Goal: Information Seeking & Learning: Learn about a topic

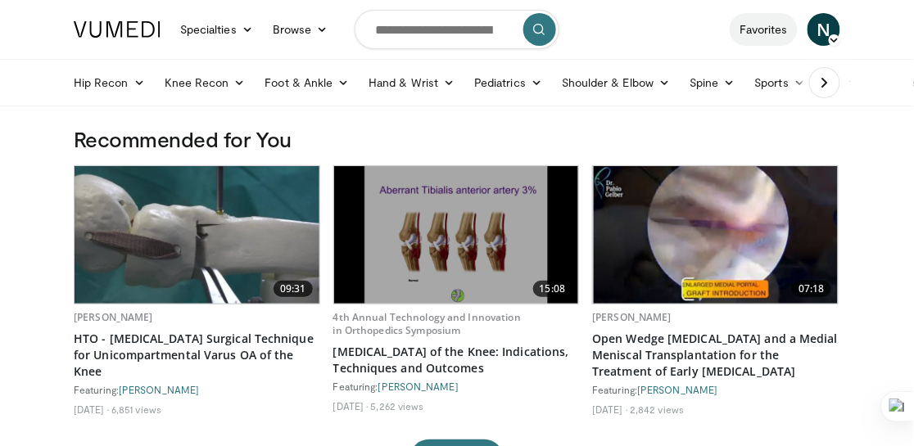
click at [772, 27] on link "Favorites" at bounding box center [763, 29] width 68 height 33
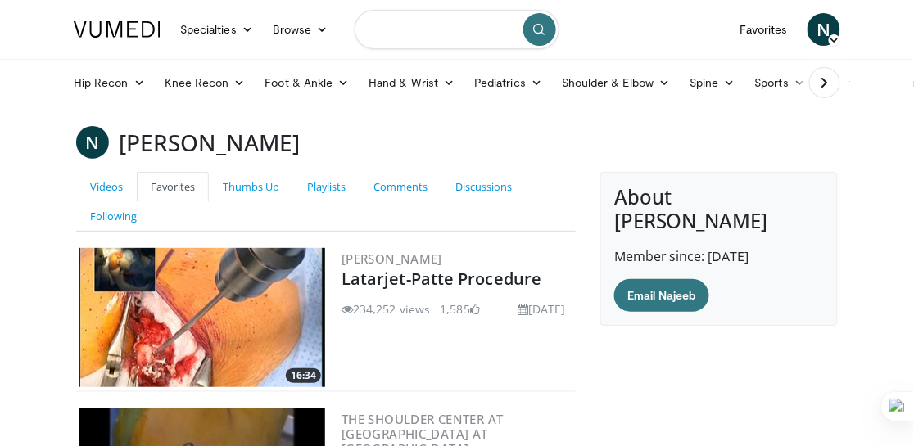
click at [427, 20] on input "Search topics, interventions" at bounding box center [457, 29] width 205 height 39
type input "**********"
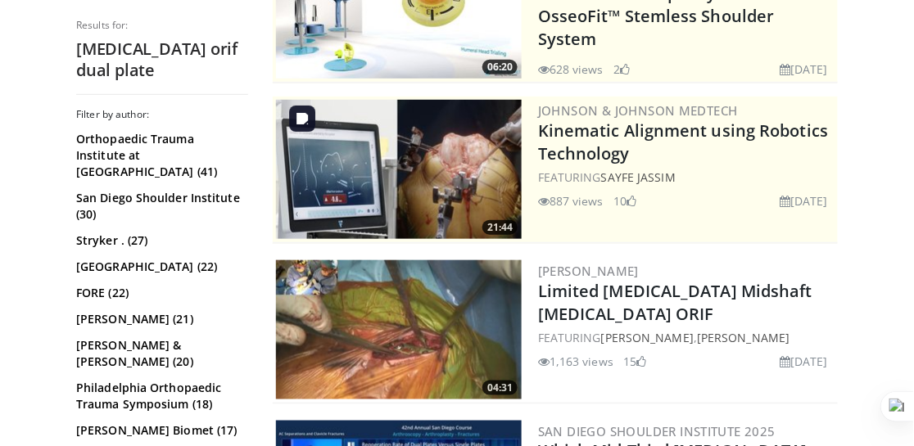
scroll to position [491, 0]
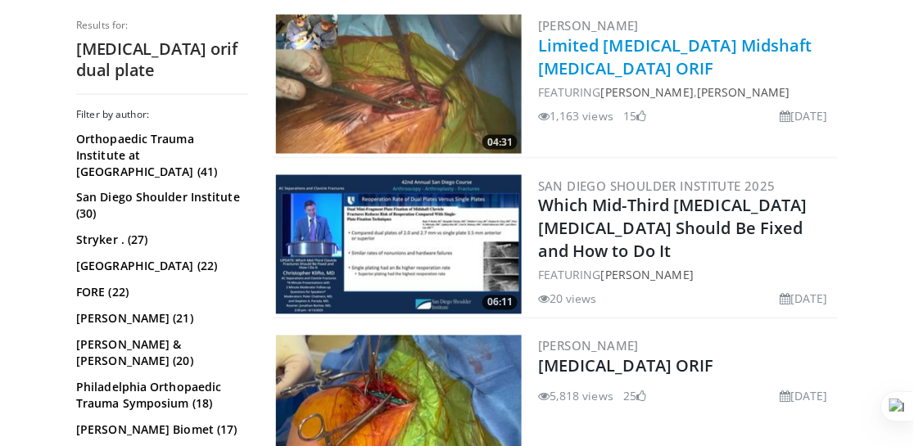
click at [580, 62] on link "Limited Incision Midshaft Clavicle Fracture ORIF" at bounding box center [675, 56] width 274 height 45
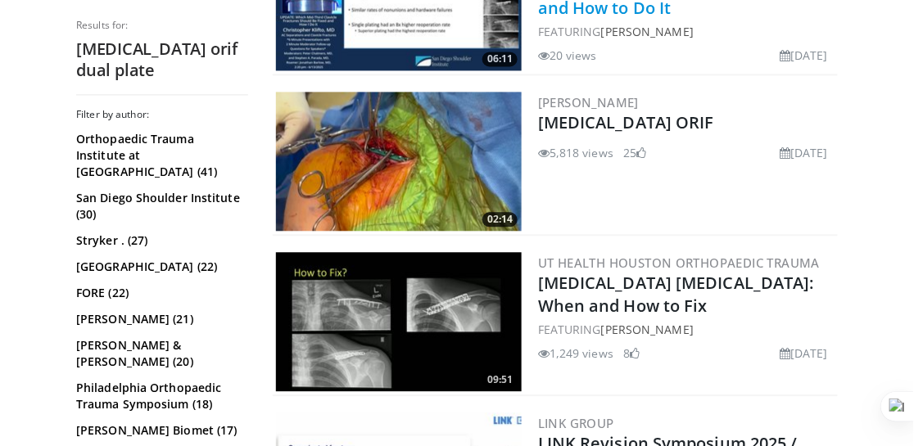
scroll to position [736, 0]
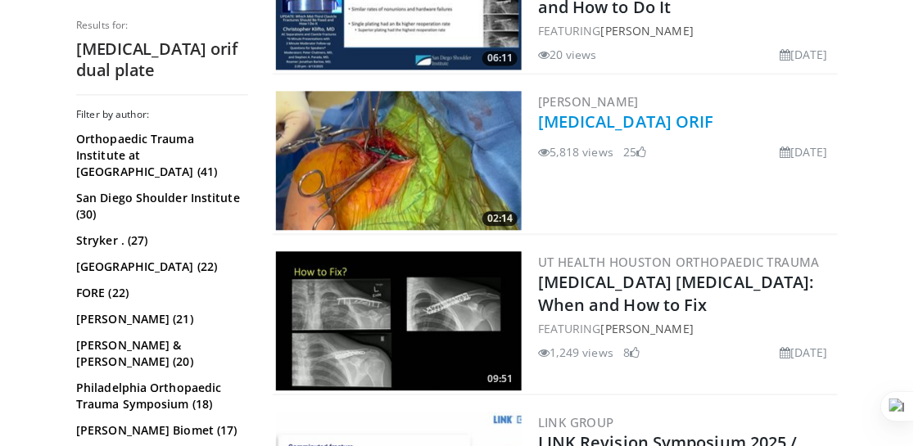
click at [591, 115] on link "Clavicle Fracture ORIF" at bounding box center [626, 122] width 176 height 22
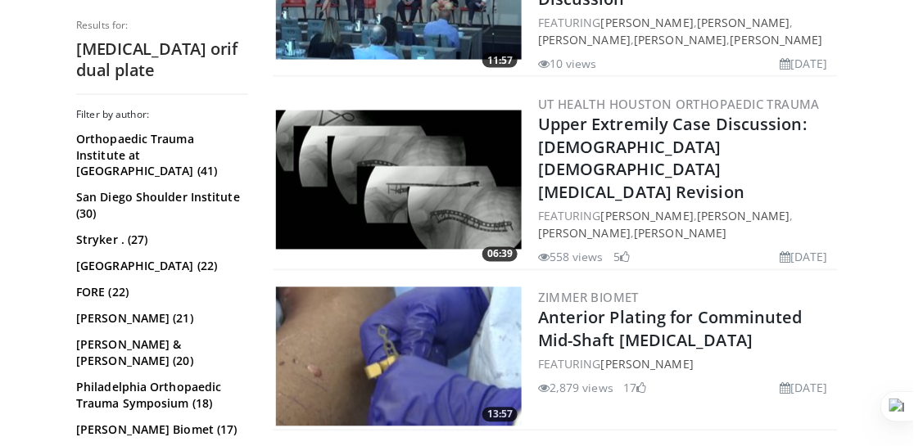
scroll to position [1883, 0]
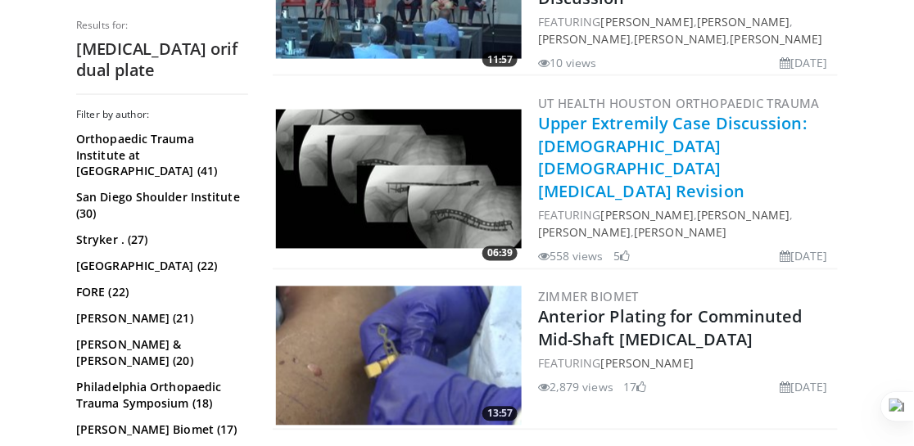
click at [630, 121] on link "Upper Extremily Case Discussion: 42 y/o male Clavicle Fracture Revision" at bounding box center [672, 157] width 269 height 91
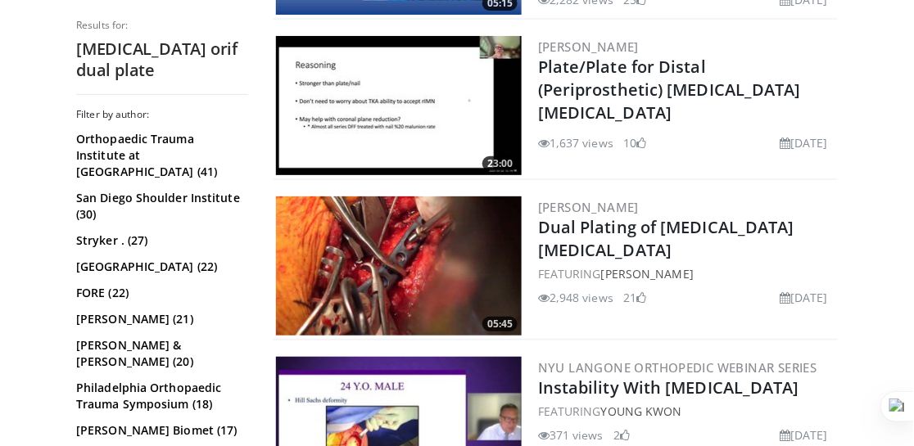
scroll to position [2783, 0]
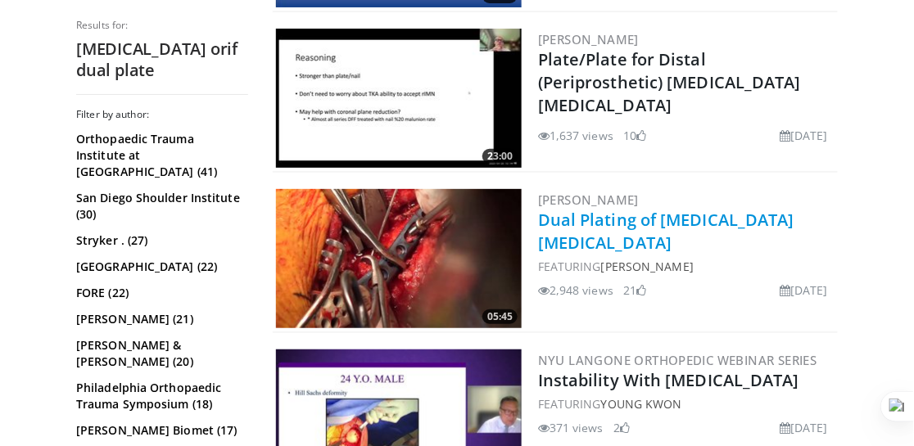
click at [628, 209] on link "Dual Plating of Clavicle Nonunion" at bounding box center [666, 231] width 256 height 45
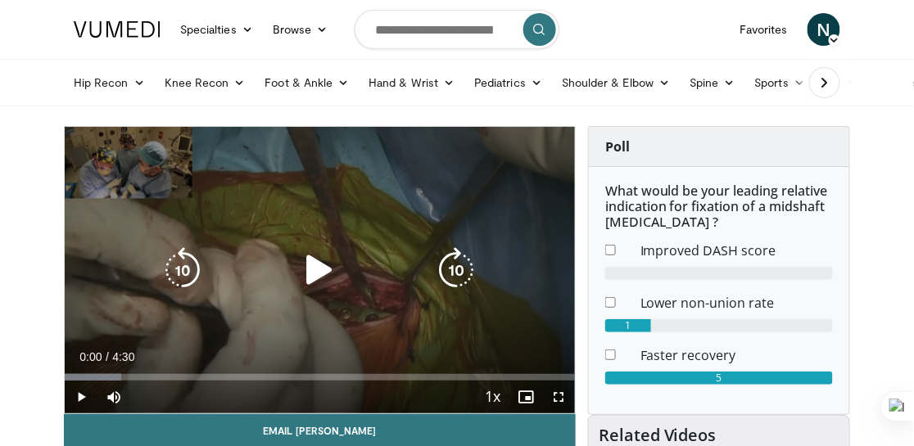
click at [311, 269] on icon "Video Player" at bounding box center [319, 270] width 46 height 46
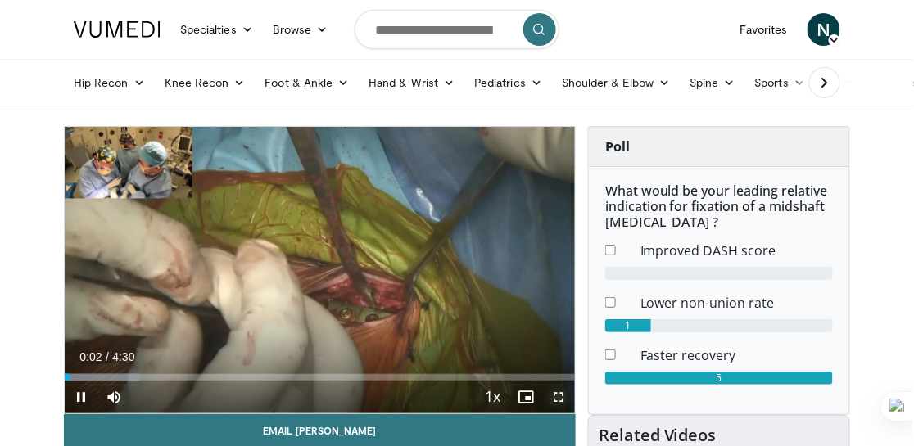
click at [556, 390] on span "Video Player" at bounding box center [558, 397] width 33 height 33
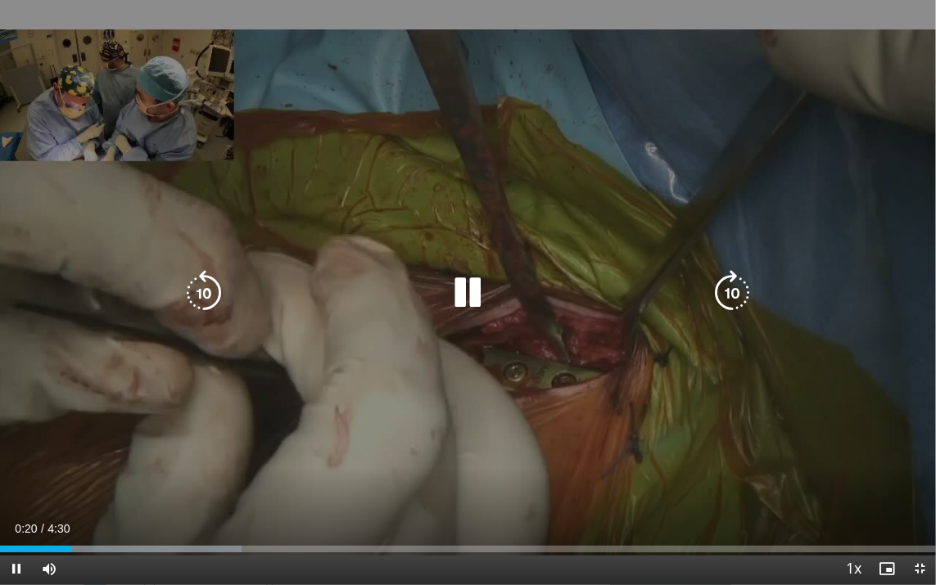
click at [482, 295] on icon "Video Player" at bounding box center [468, 293] width 46 height 46
click at [473, 296] on icon "Video Player" at bounding box center [468, 293] width 46 height 46
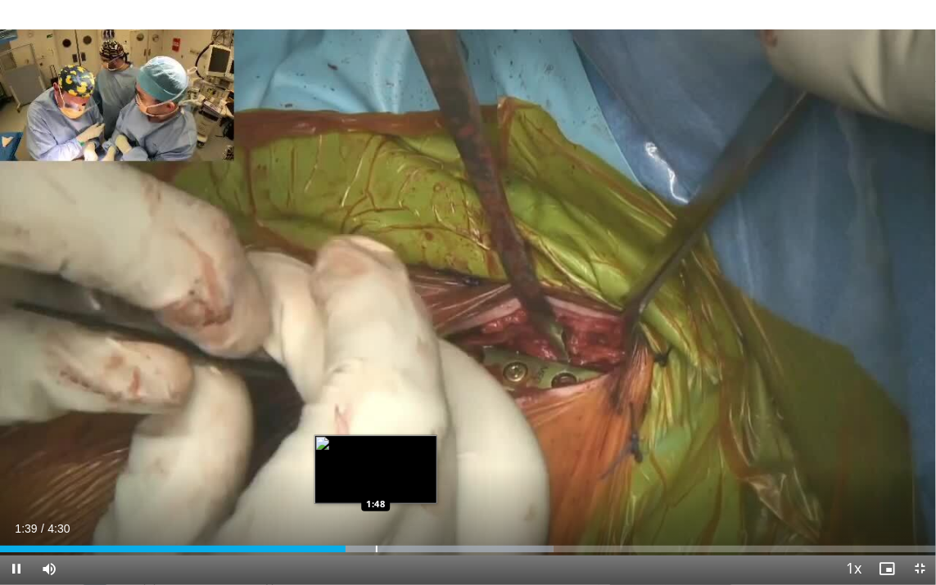
click at [374, 445] on div "Loaded : 59.13% 1:39 1:48" at bounding box center [468, 549] width 936 height 7
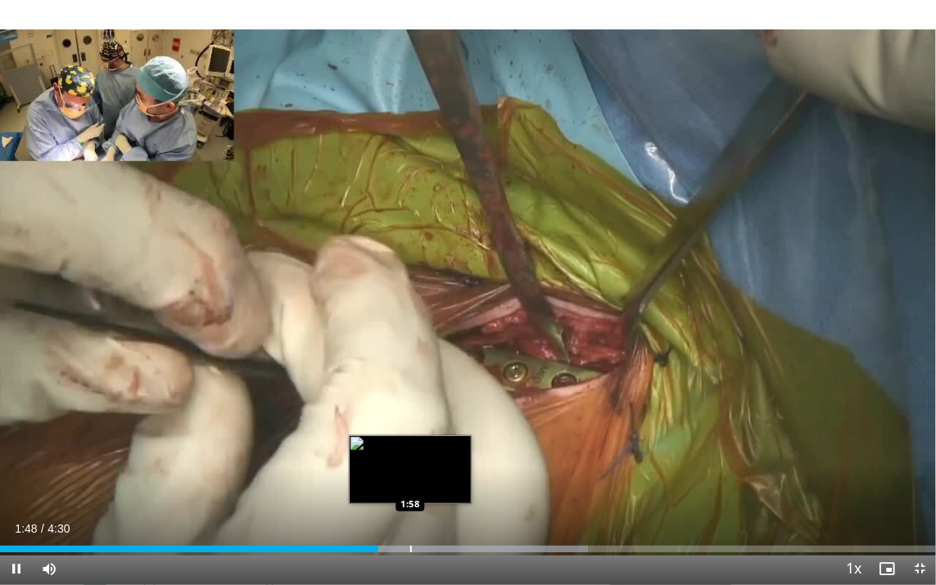
click at [410, 445] on div "Loaded : 62.83% 1:49 1:58" at bounding box center [468, 545] width 936 height 16
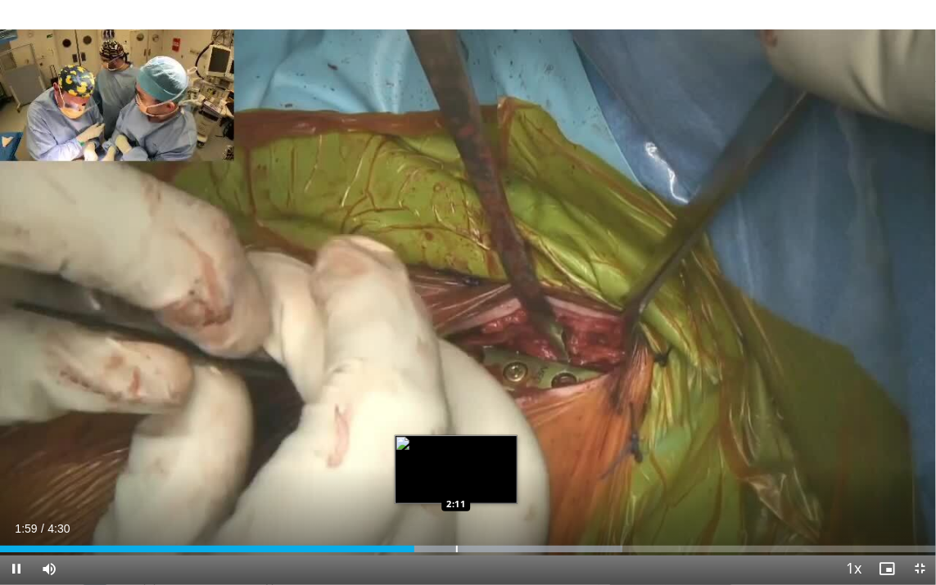
click at [456, 445] on div "Progress Bar" at bounding box center [457, 549] width 2 height 7
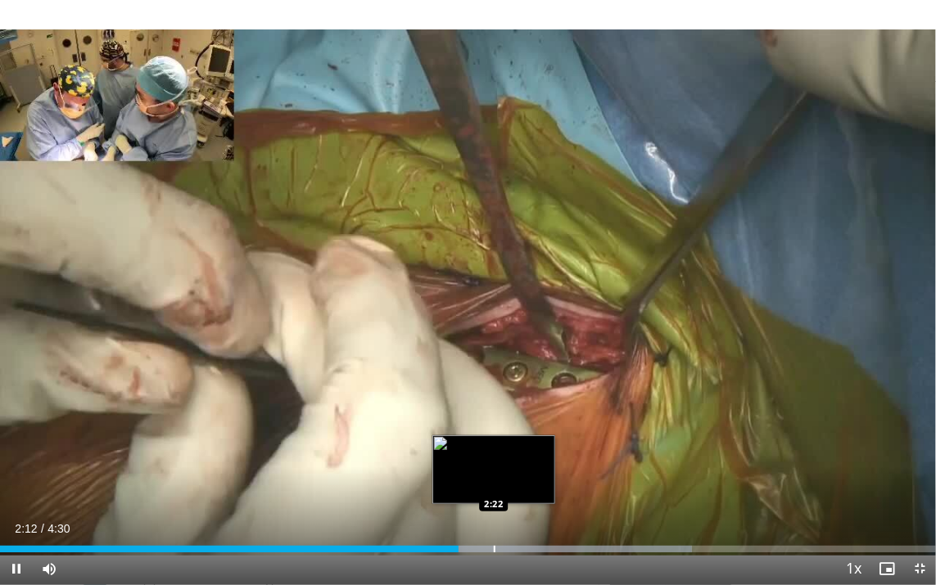
click at [494, 445] on div "Progress Bar" at bounding box center [495, 549] width 2 height 7
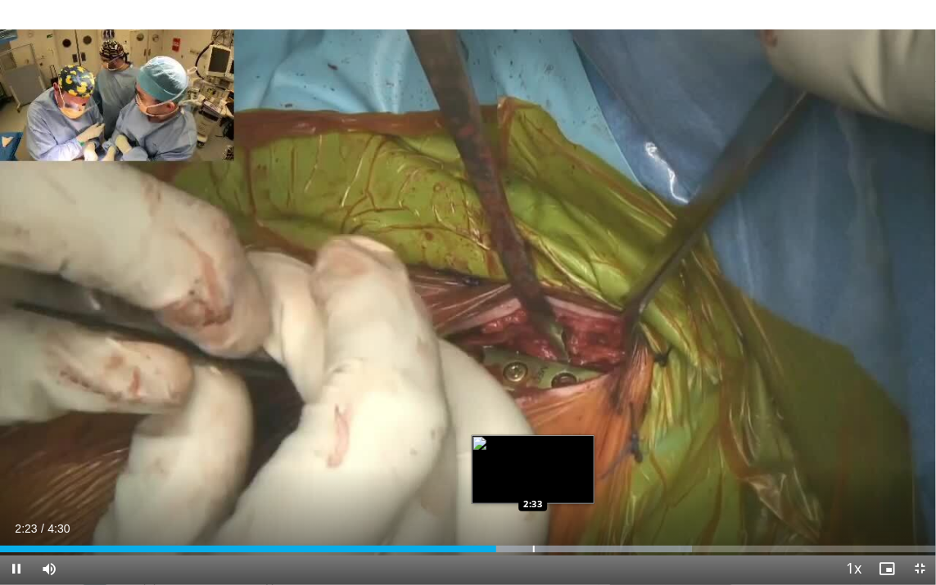
click at [533, 445] on div "Progress Bar" at bounding box center [534, 549] width 2 height 7
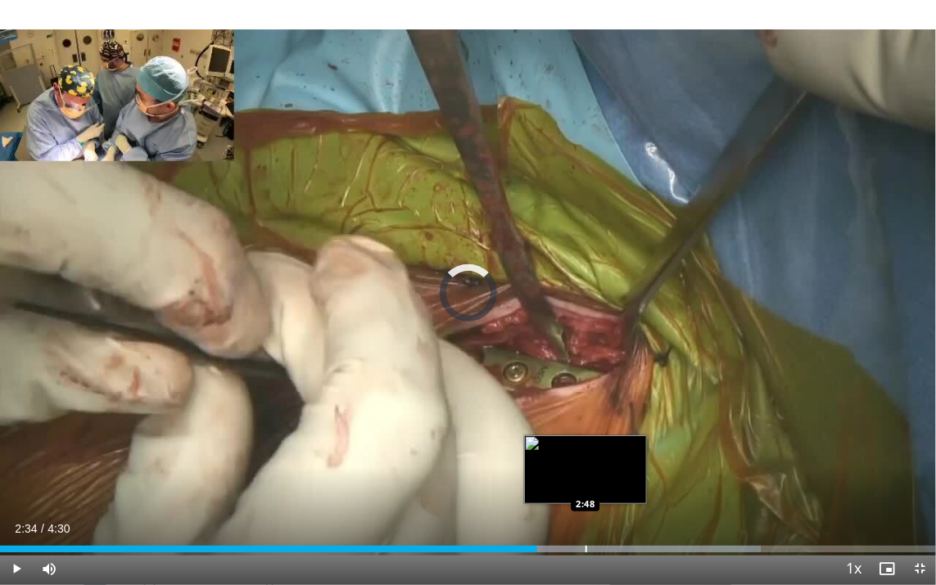
click at [585, 445] on div "Loaded : 81.31% 2:34 2:48" at bounding box center [468, 545] width 936 height 16
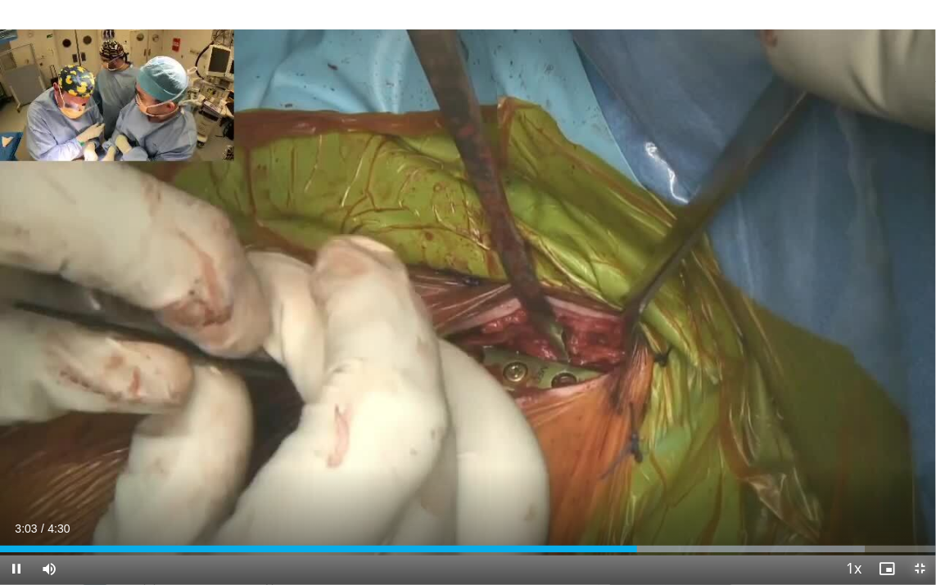
click at [913, 445] on span "Video Player" at bounding box center [919, 569] width 33 height 33
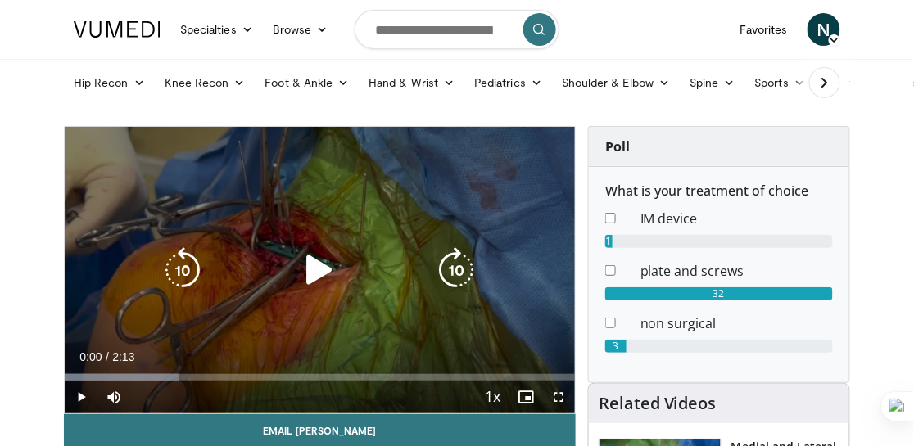
click at [312, 264] on icon "Video Player" at bounding box center [319, 270] width 46 height 46
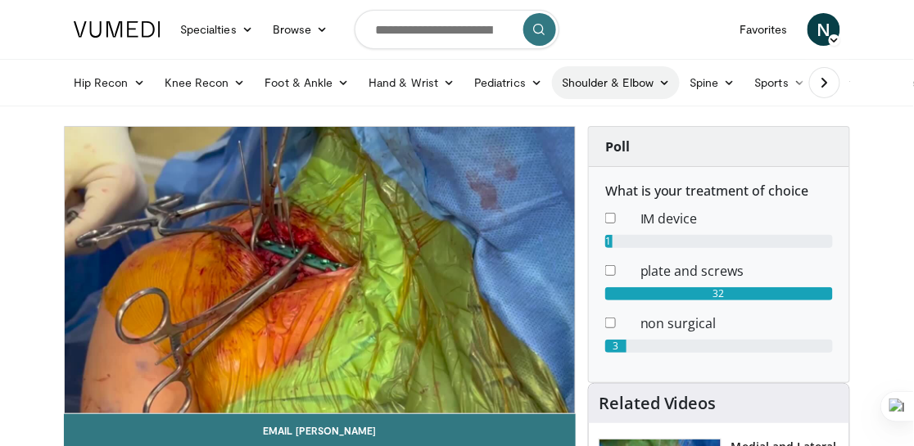
click at [580, 97] on link "Shoulder & Elbow" at bounding box center [616, 82] width 128 height 33
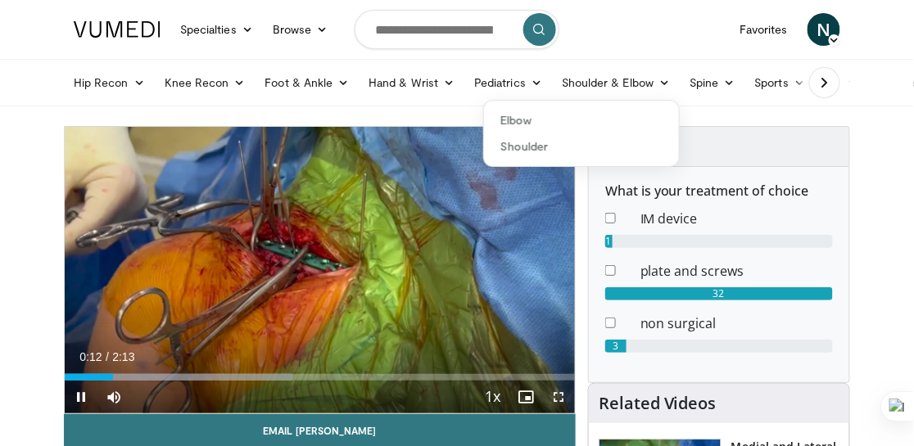
click at [563, 396] on span "Video Player" at bounding box center [558, 397] width 33 height 33
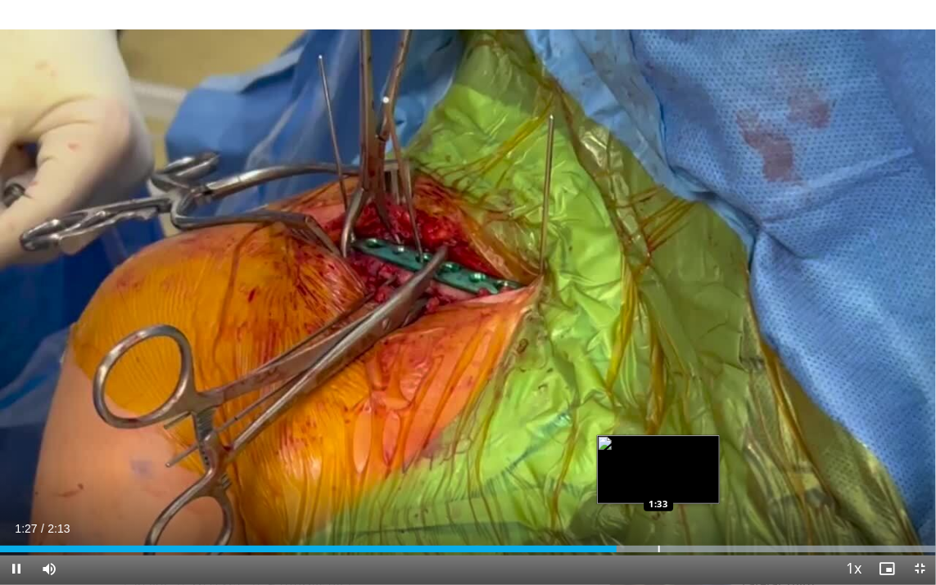
click at [658, 445] on div "Loaded : 100.00% 1:27 1:33" at bounding box center [468, 545] width 936 height 16
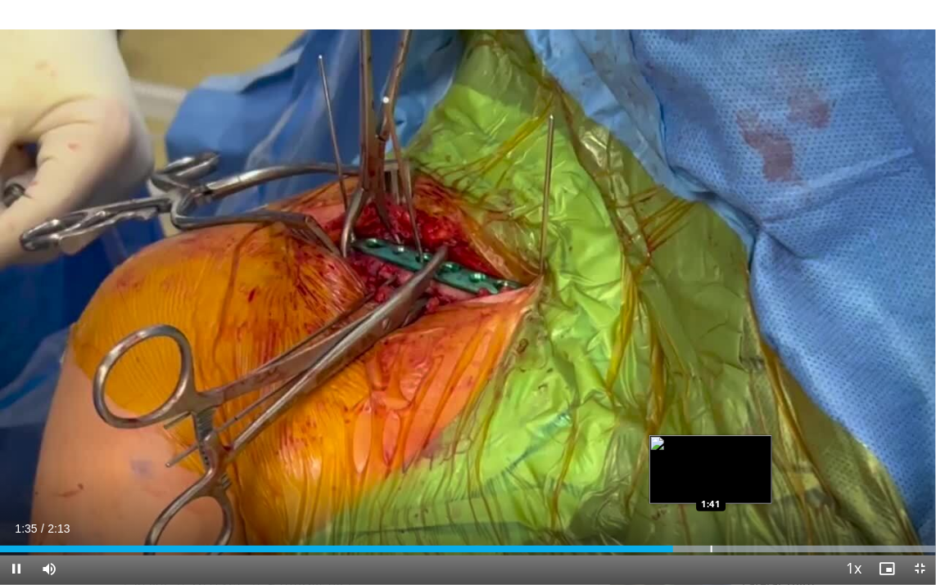
click at [711, 445] on div "Progress Bar" at bounding box center [712, 549] width 2 height 7
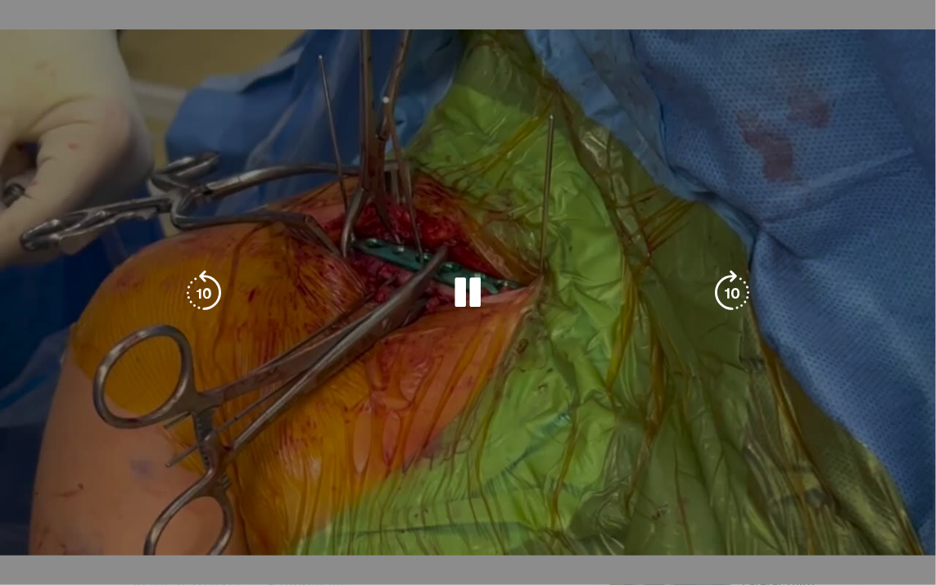
click at [760, 445] on video-js "**********" at bounding box center [468, 292] width 936 height 585
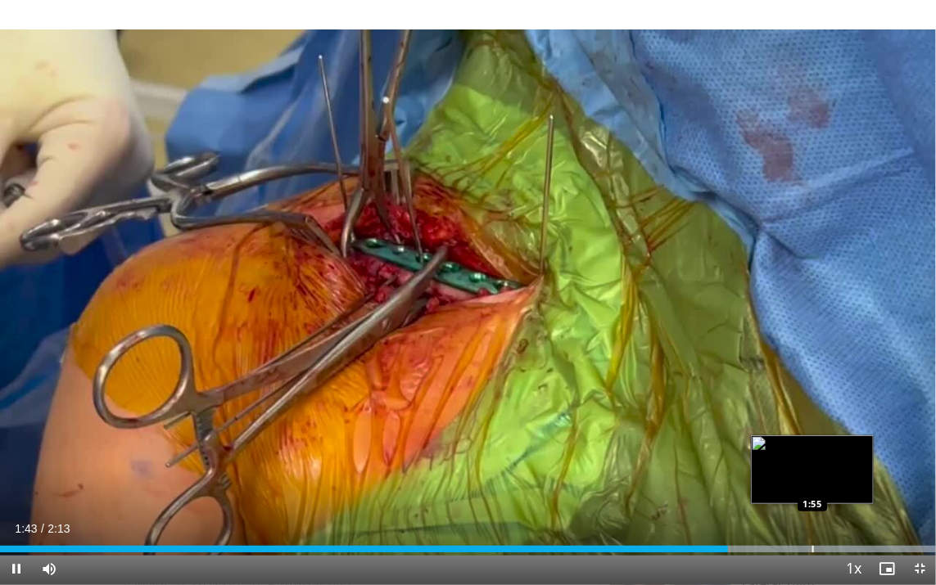
click at [812, 445] on div "Progress Bar" at bounding box center [813, 549] width 2 height 7
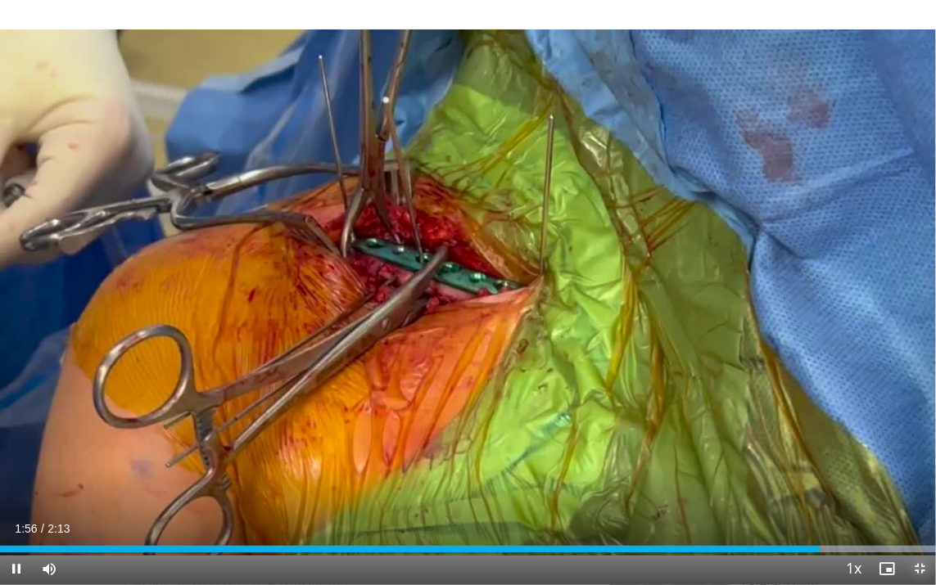
click at [913, 445] on span "Video Player" at bounding box center [919, 569] width 33 height 33
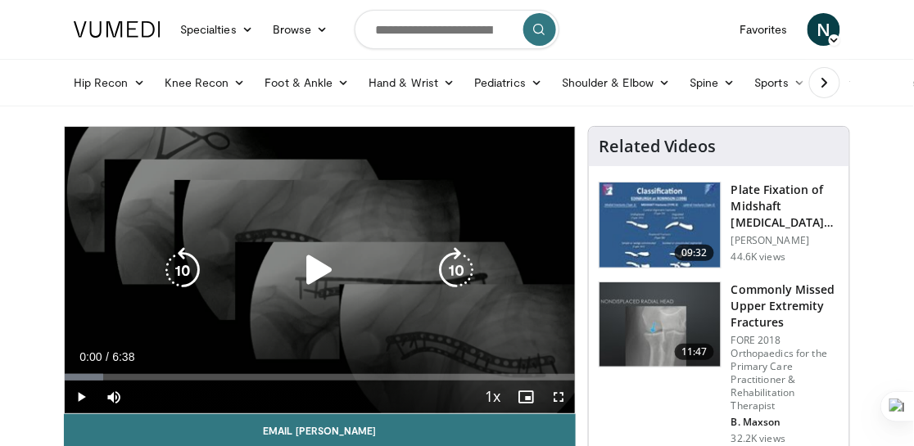
click at [305, 273] on icon "Video Player" at bounding box center [319, 270] width 46 height 46
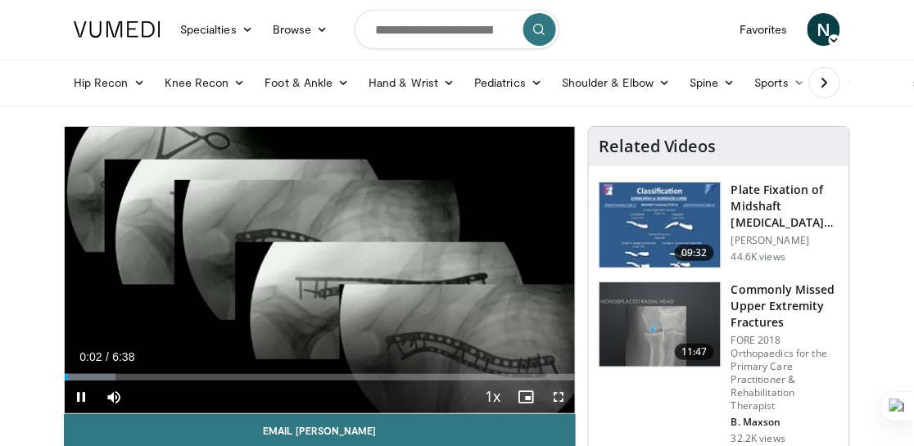
drag, startPoint x: 553, startPoint y: 394, endPoint x: 558, endPoint y: 493, distance: 99.2
click at [553, 394] on span "Video Player" at bounding box center [558, 397] width 33 height 33
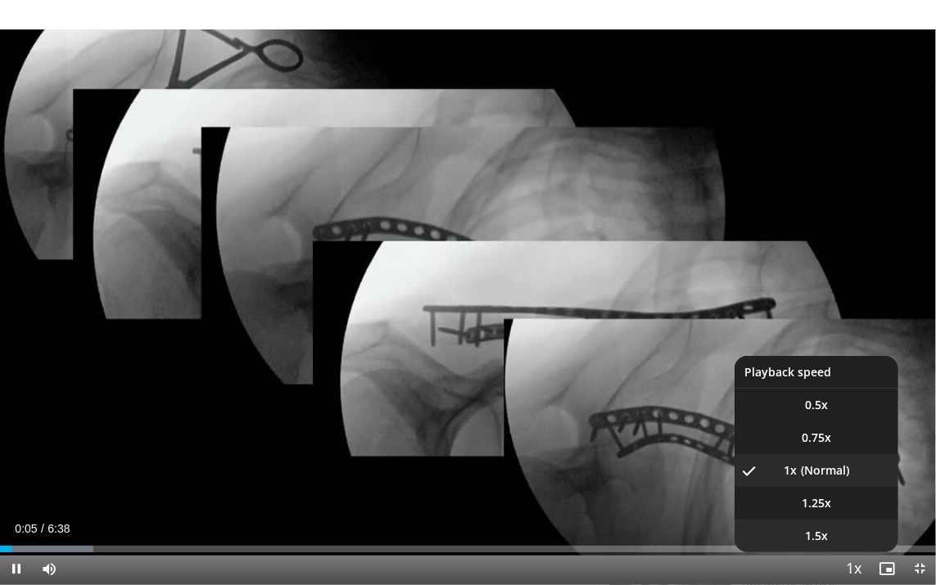
click at [828, 445] on li "1.5x" at bounding box center [816, 536] width 164 height 33
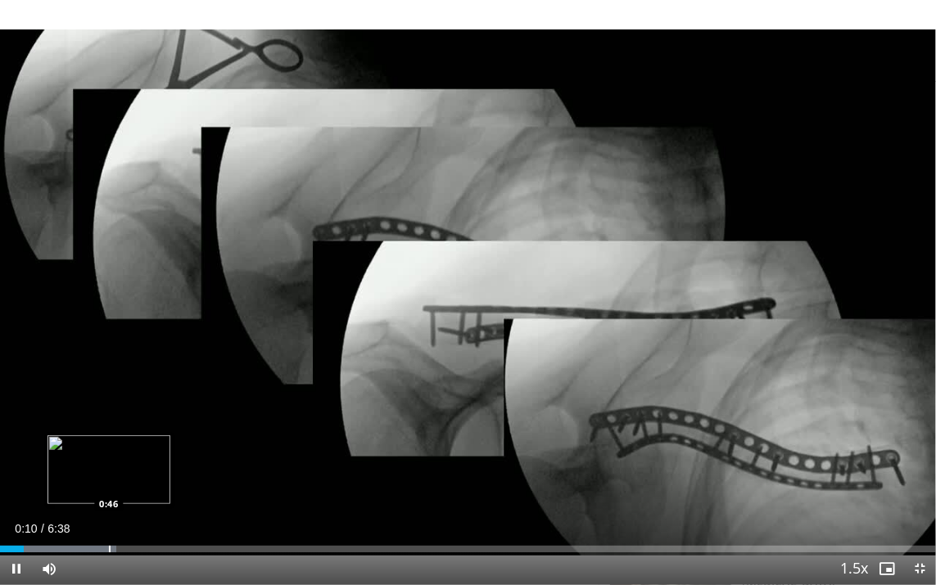
click at [109, 445] on div "Progress Bar" at bounding box center [110, 549] width 2 height 7
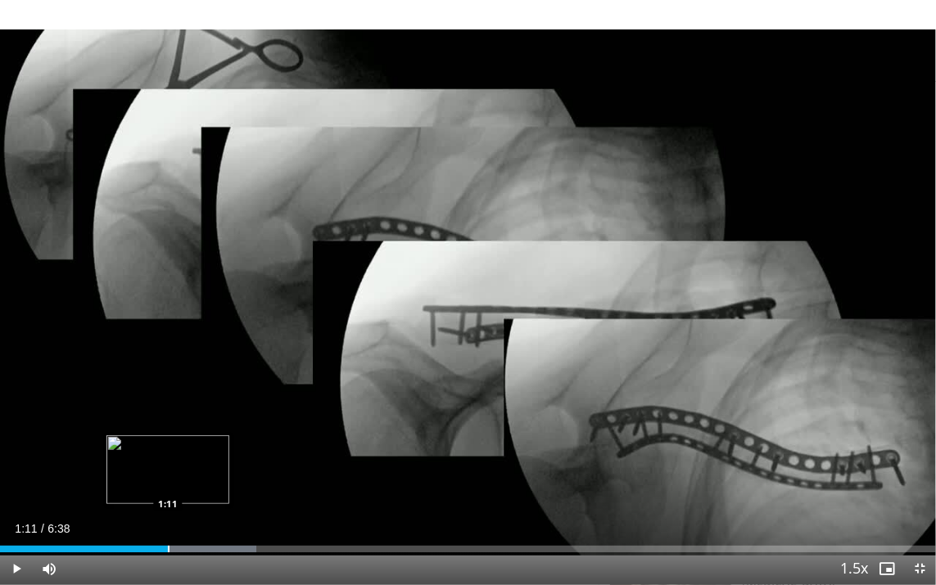
click at [168, 445] on div "Progress Bar" at bounding box center [169, 549] width 2 height 7
click at [220, 445] on div "Progress Bar" at bounding box center [220, 549] width 2 height 7
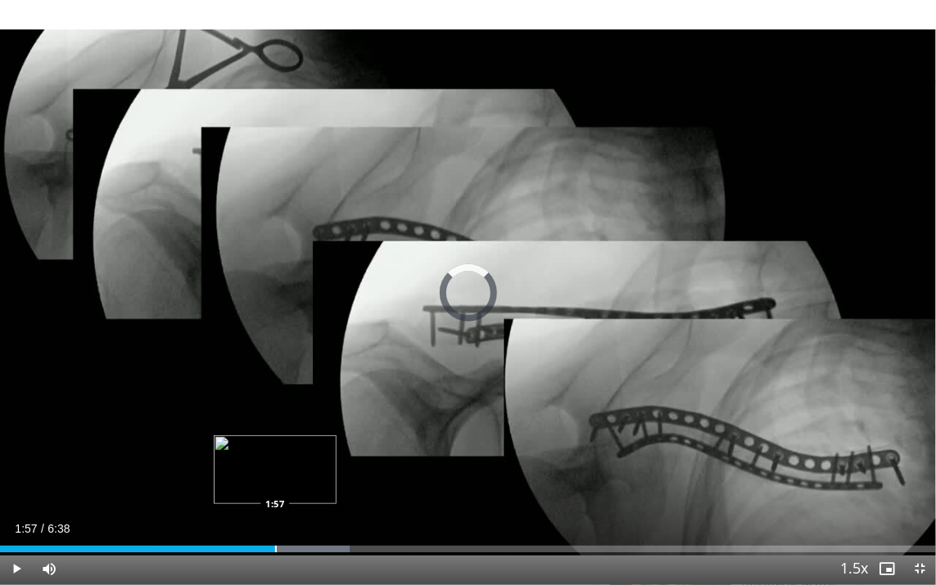
click at [273, 445] on div "Loaded : 37.33% 1:56 1:57" at bounding box center [468, 545] width 936 height 16
click at [333, 445] on div "Progress Bar" at bounding box center [334, 549] width 2 height 7
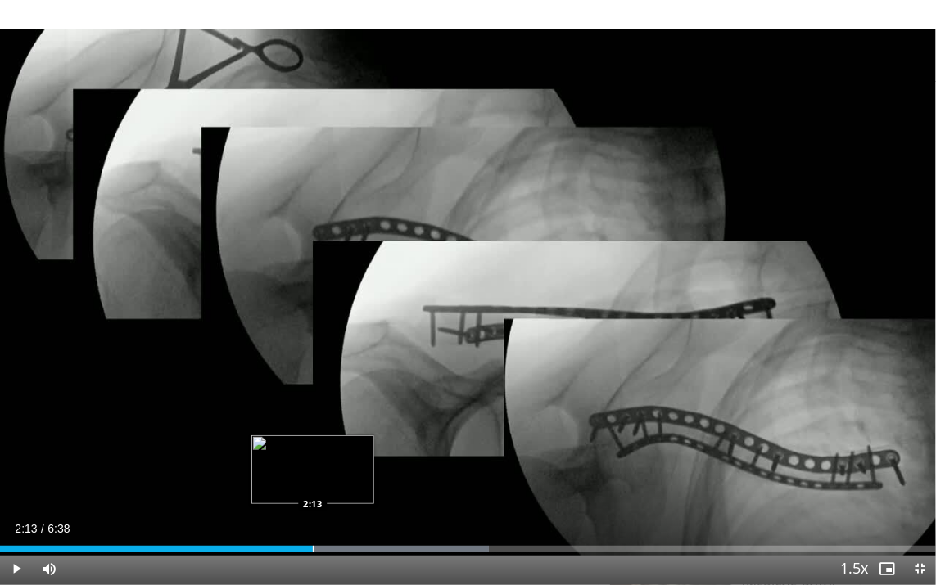
click at [313, 445] on div "Progress Bar" at bounding box center [314, 549] width 2 height 7
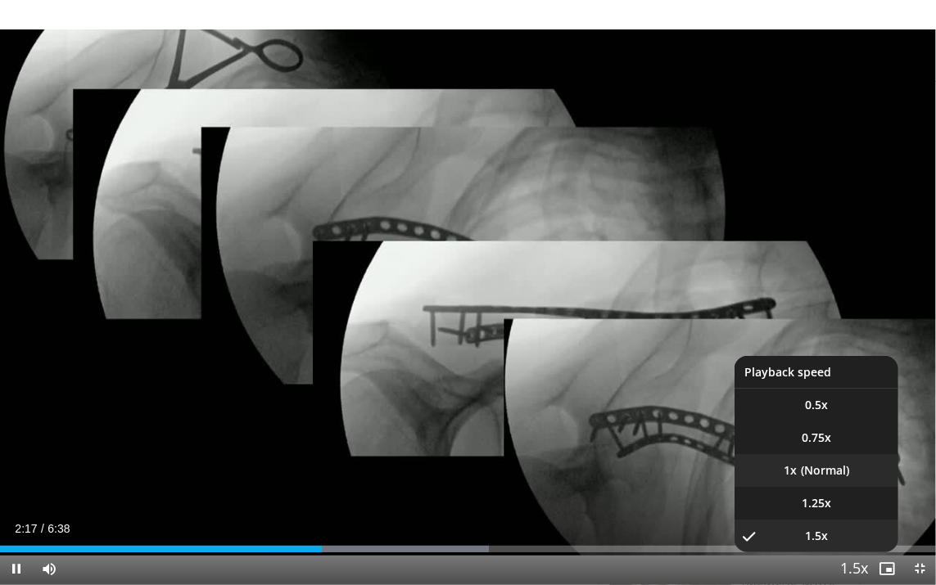
click at [828, 445] on li "1x" at bounding box center [816, 470] width 164 height 33
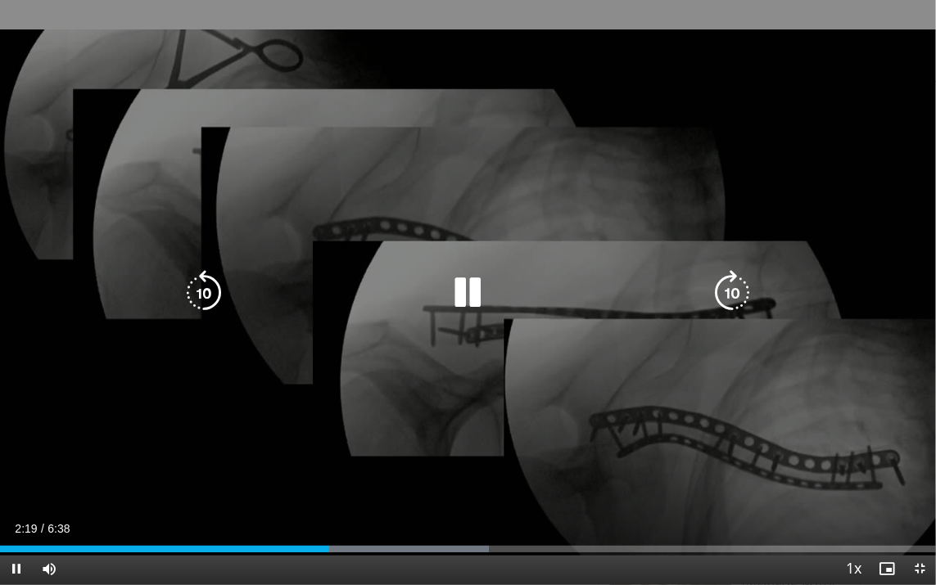
click at [554, 405] on div "10 seconds Tap to unmute" at bounding box center [468, 292] width 936 height 585
click at [462, 287] on icon "Video Player" at bounding box center [468, 293] width 46 height 46
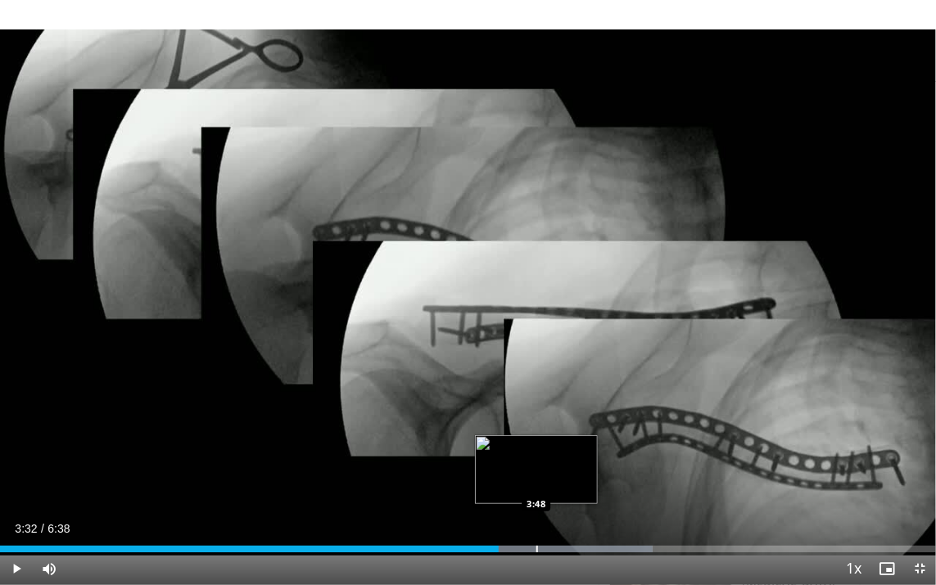
click at [536, 445] on div "Progress Bar" at bounding box center [537, 549] width 2 height 7
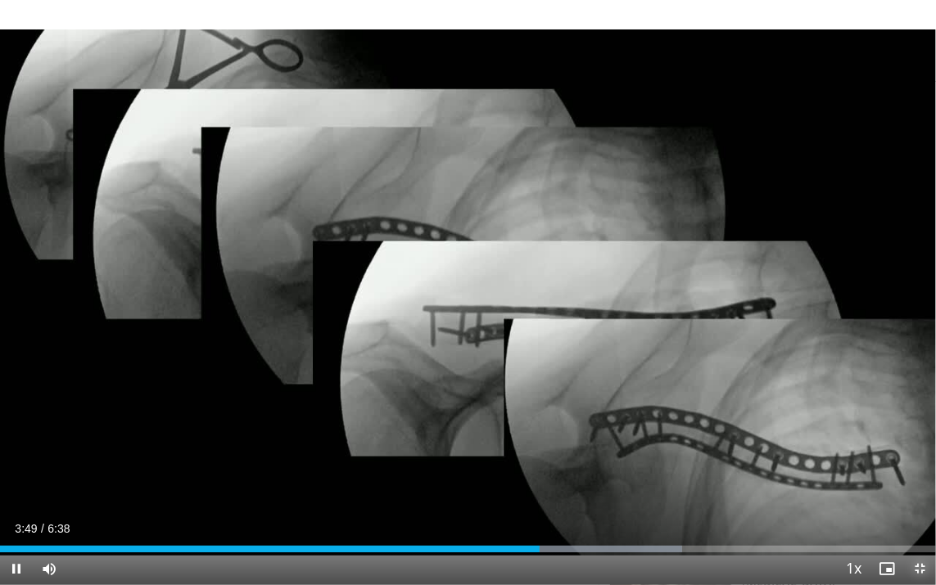
click at [913, 445] on span "Video Player" at bounding box center [919, 569] width 33 height 33
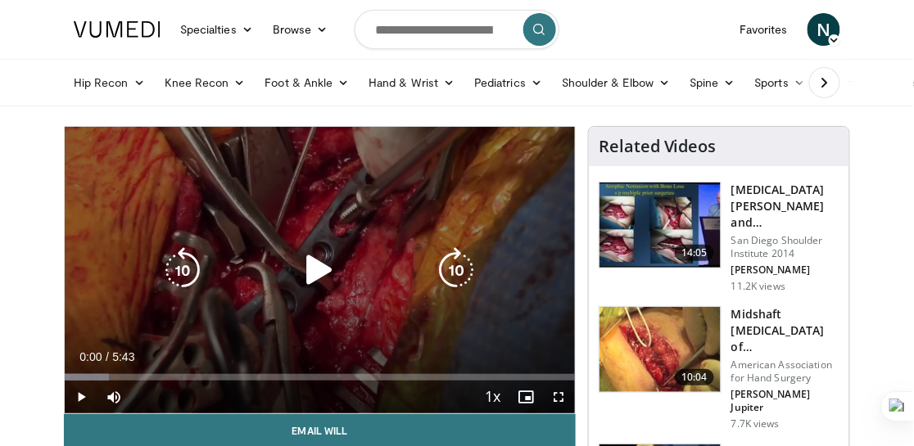
click at [316, 267] on icon "Video Player" at bounding box center [319, 270] width 46 height 46
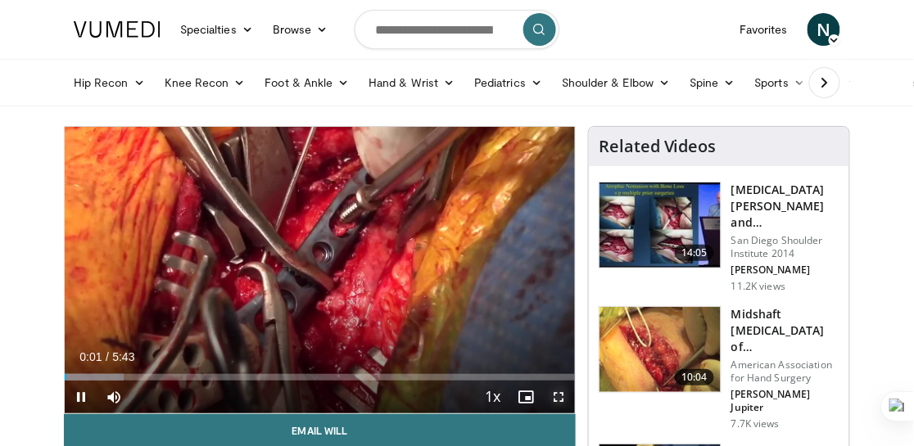
drag, startPoint x: 562, startPoint y: 398, endPoint x: 567, endPoint y: 495, distance: 96.7
click at [561, 395] on span "Video Player" at bounding box center [558, 397] width 33 height 33
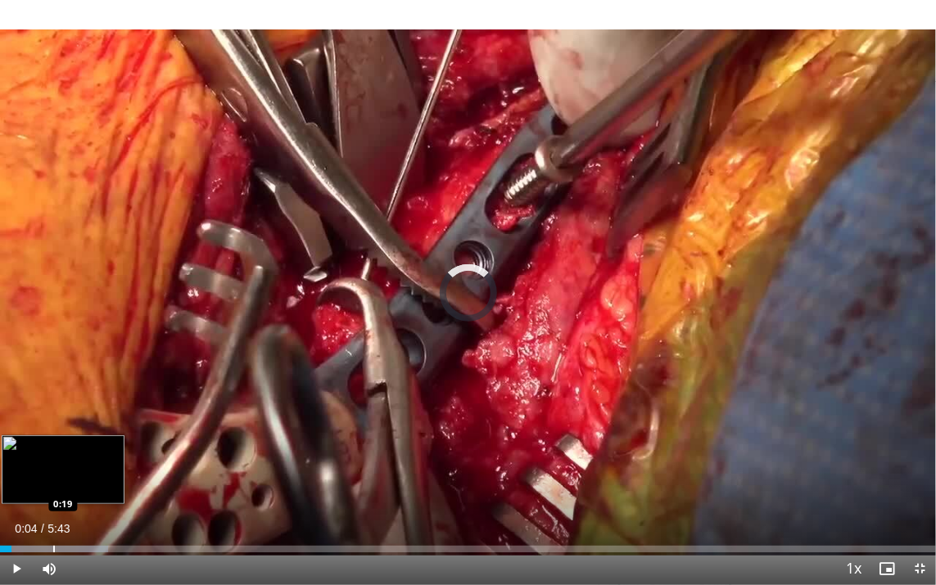
click at [52, 445] on div "Loaded : 11.59% 0:19 0:19" at bounding box center [468, 545] width 936 height 16
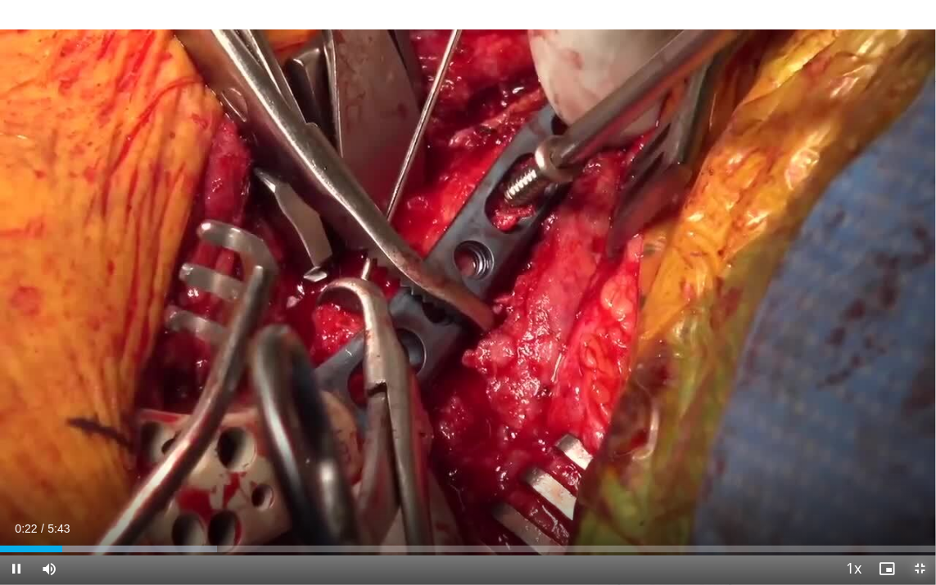
click at [913, 445] on span "Video Player" at bounding box center [919, 569] width 33 height 33
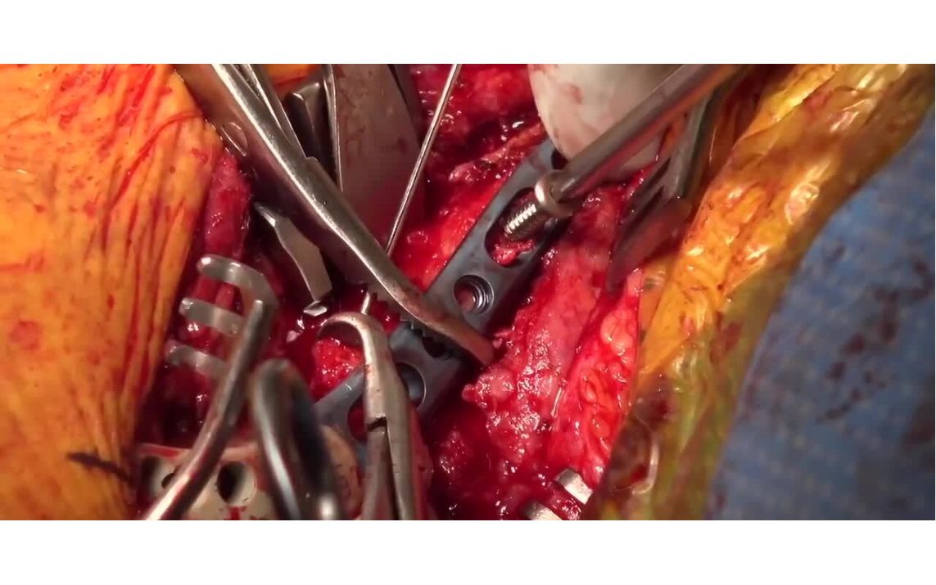
scroll to position [163, 0]
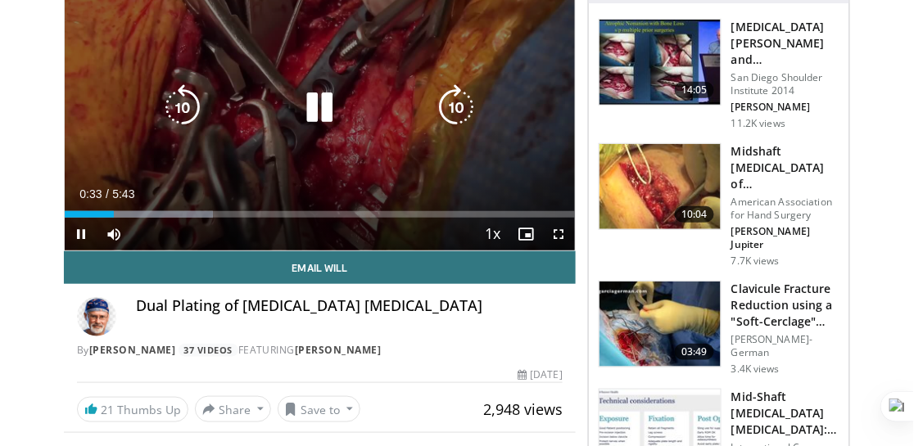
click at [513, 206] on div "Loaded : 29.00% 0:33 2:42" at bounding box center [320, 210] width 510 height 16
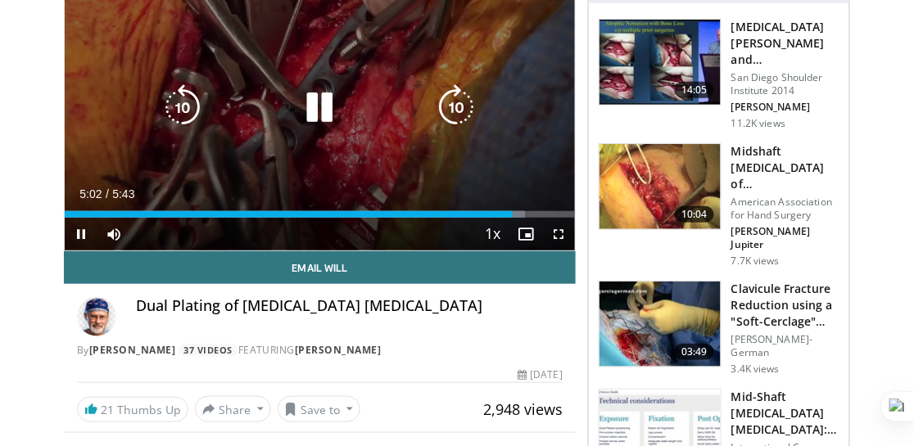
click at [326, 111] on icon "Video Player" at bounding box center [319, 107] width 46 height 46
click at [323, 111] on icon "Video Player" at bounding box center [319, 107] width 46 height 46
click at [559, 234] on span "Video Player" at bounding box center [558, 234] width 33 height 33
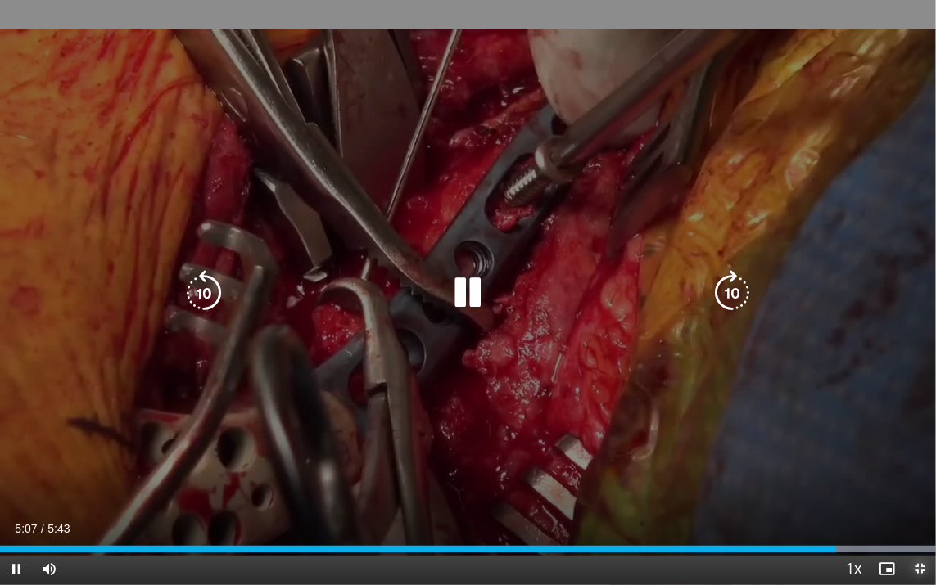
click at [913, 445] on span "Video Player" at bounding box center [919, 569] width 33 height 33
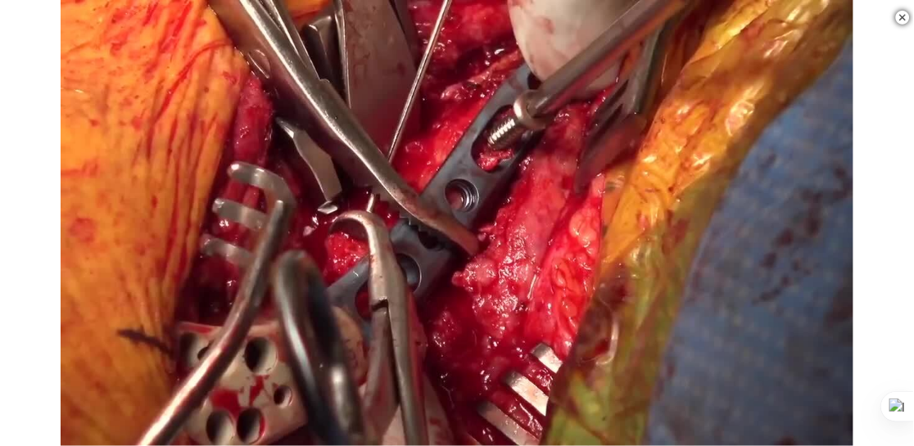
scroll to position [124, 0]
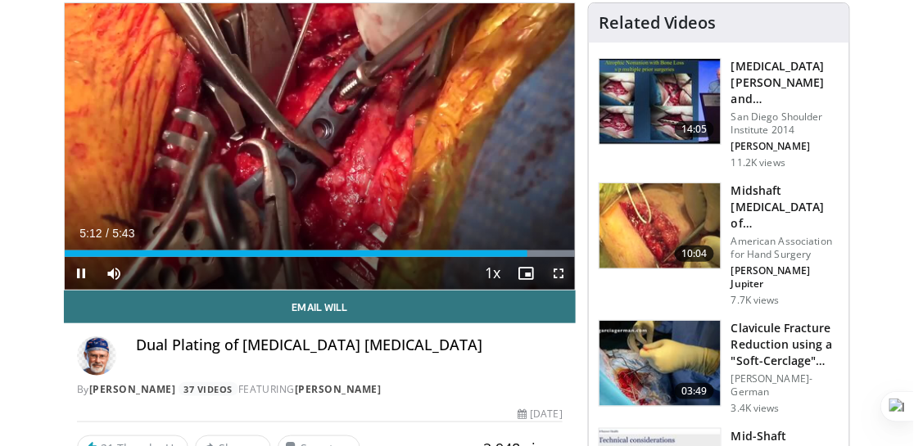
click at [556, 269] on span "Video Player" at bounding box center [558, 273] width 33 height 33
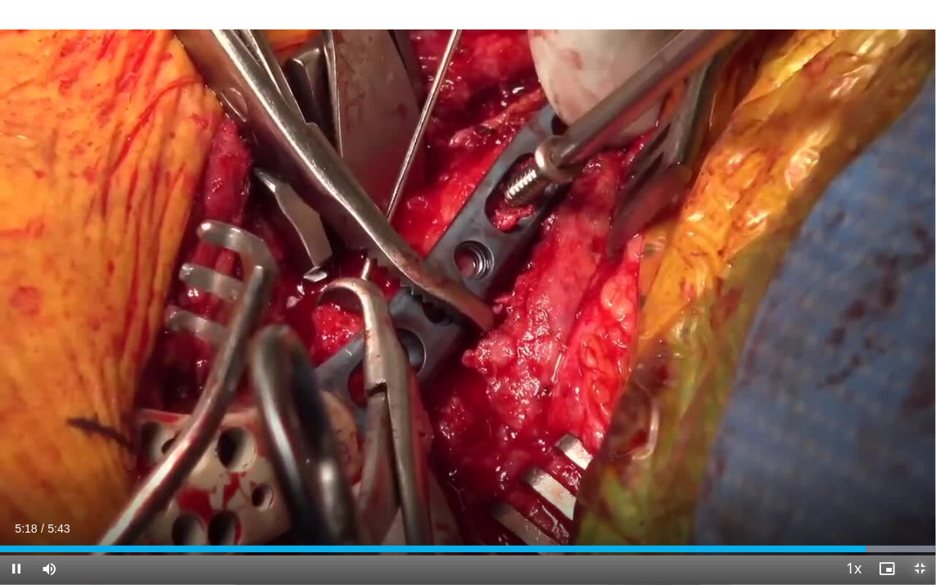
click at [913, 445] on span "Video Player" at bounding box center [919, 569] width 33 height 33
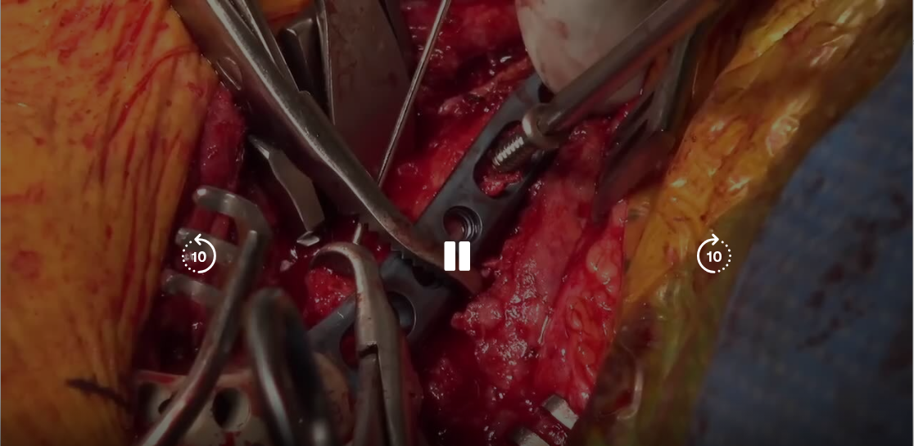
scroll to position [0, 0]
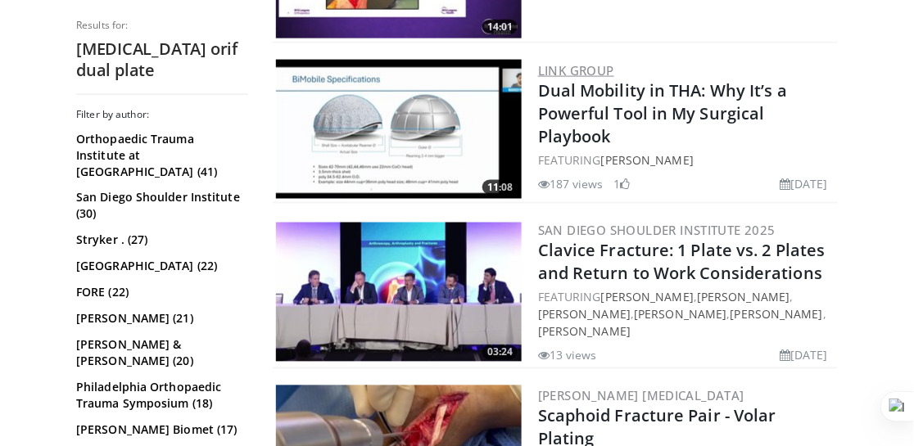
scroll to position [3274, 0]
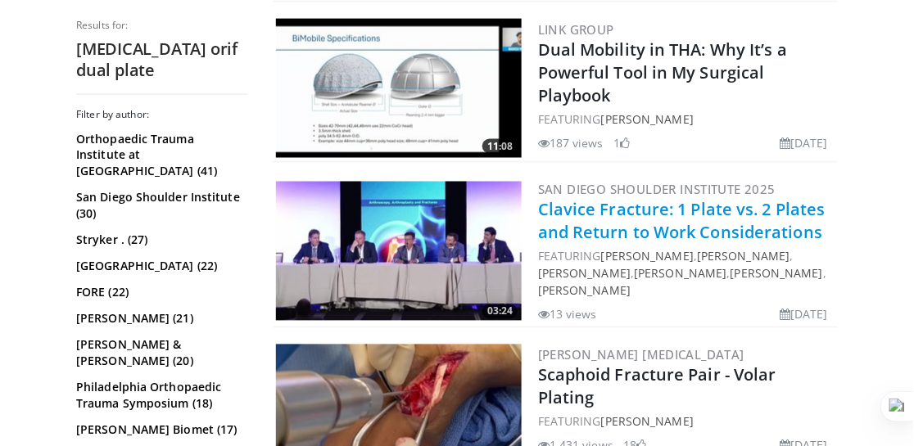
click at [600, 199] on link "Clavice Fracture: 1 Plate vs. 2 Plates and Return to Work Considerations" at bounding box center [681, 221] width 287 height 45
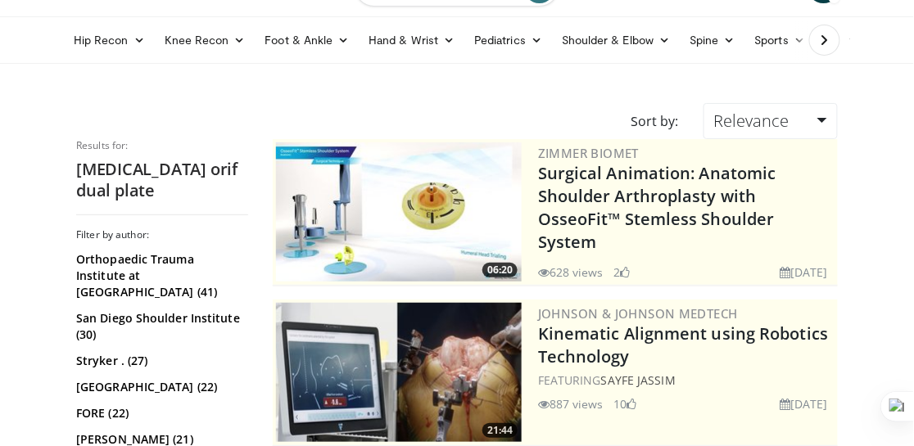
scroll to position [0, 0]
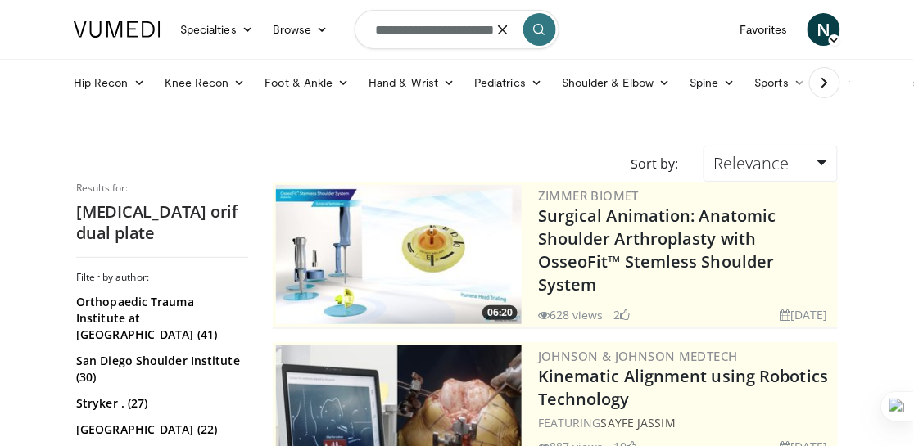
click at [467, 29] on input "**********" at bounding box center [457, 29] width 205 height 39
click at [467, 26] on input "**********" at bounding box center [457, 29] width 205 height 39
type input "**********"
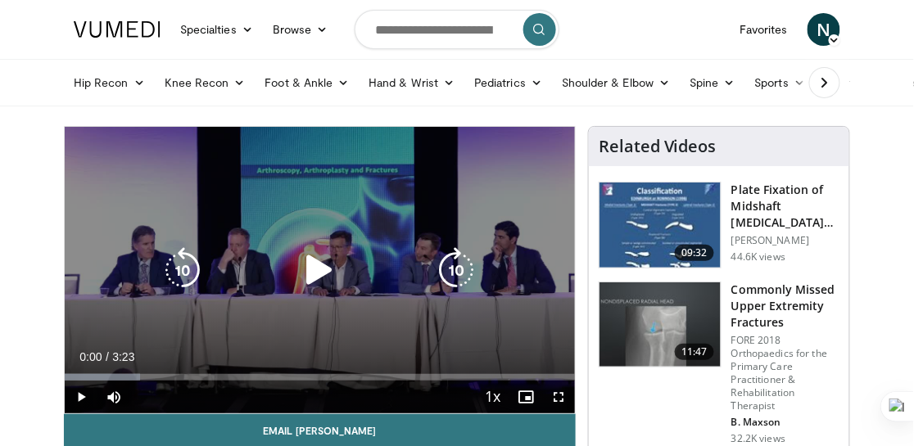
click at [318, 269] on icon "Video Player" at bounding box center [319, 270] width 46 height 46
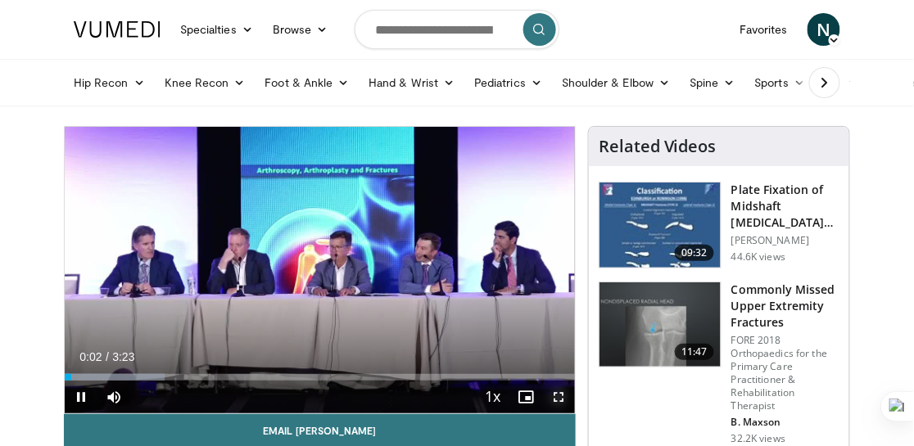
drag, startPoint x: 553, startPoint y: 389, endPoint x: 558, endPoint y: 489, distance: 100.0
click at [553, 390] on span "Video Player" at bounding box center [558, 397] width 33 height 33
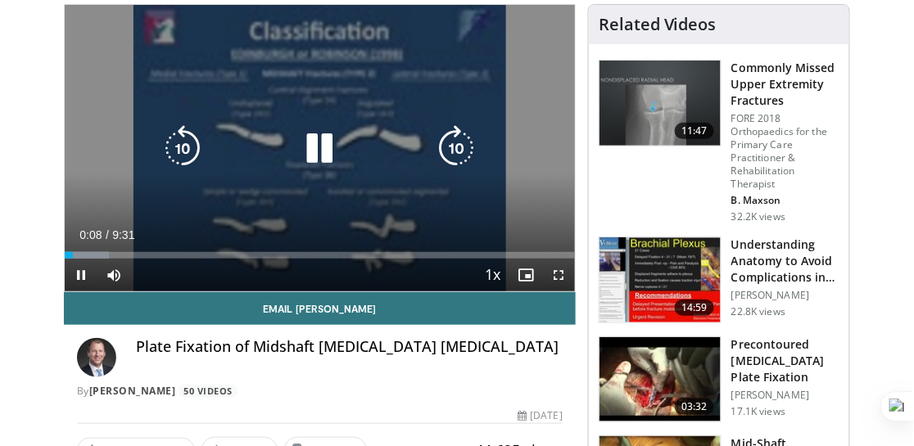
scroll to position [163, 0]
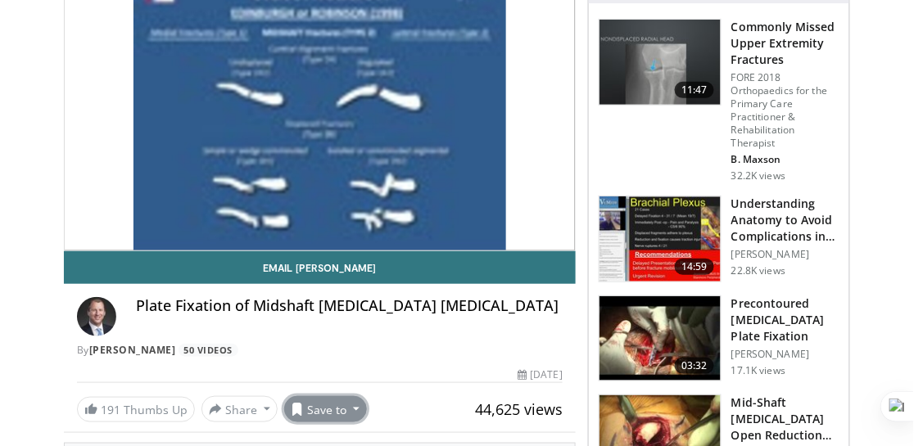
click at [310, 410] on button "Save to" at bounding box center [326, 409] width 84 height 26
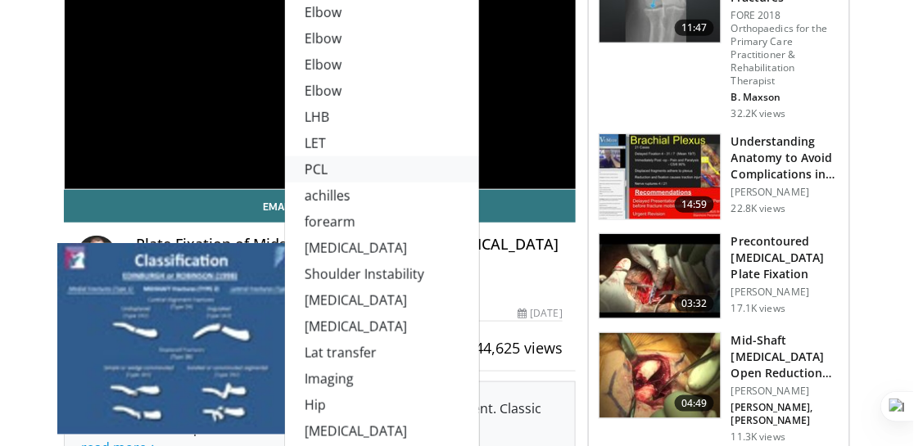
scroll to position [246, 0]
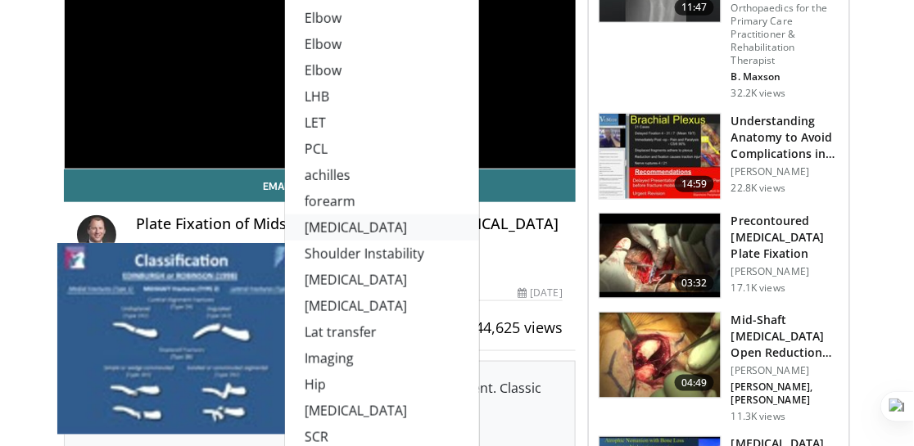
click at [333, 224] on link "[MEDICAL_DATA]" at bounding box center [382, 228] width 194 height 26
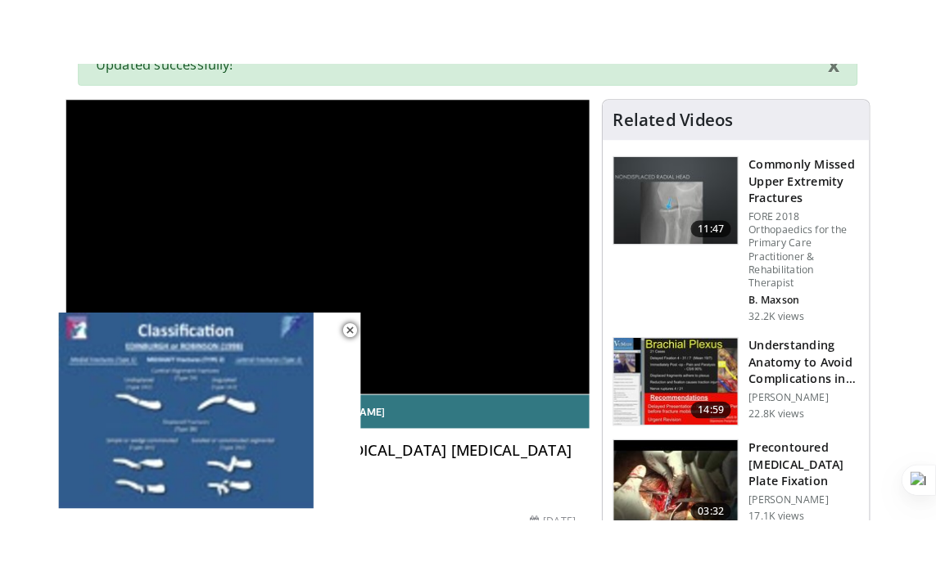
scroll to position [135, 0]
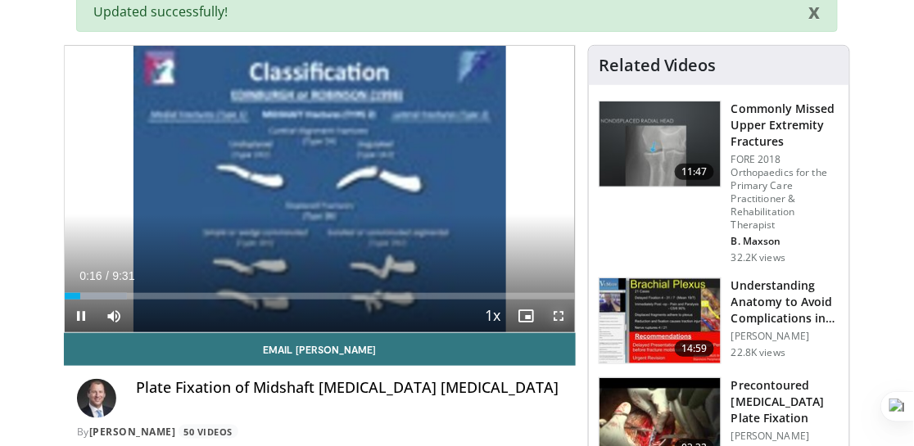
click at [561, 309] on span "Video Player" at bounding box center [558, 316] width 33 height 33
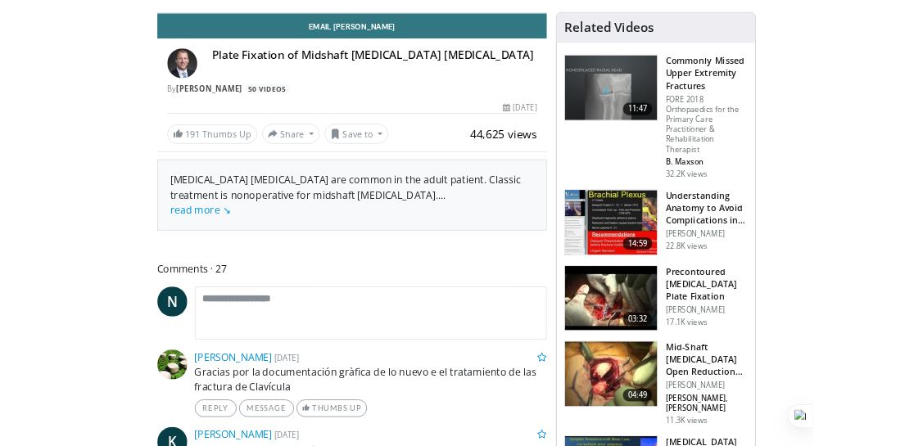
scroll to position [125, 0]
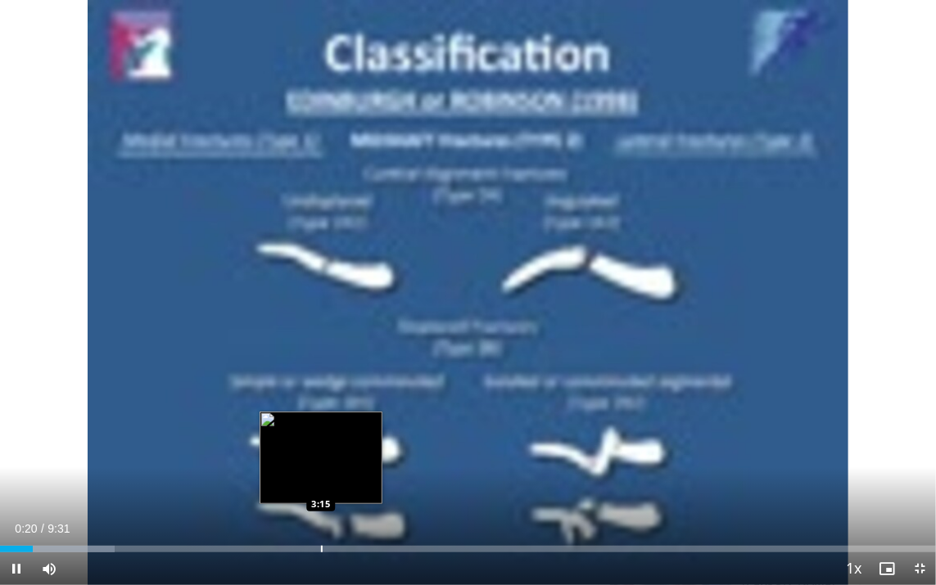
click at [323, 445] on div "Loaded : 12.23% 0:20 3:15" at bounding box center [468, 545] width 936 height 16
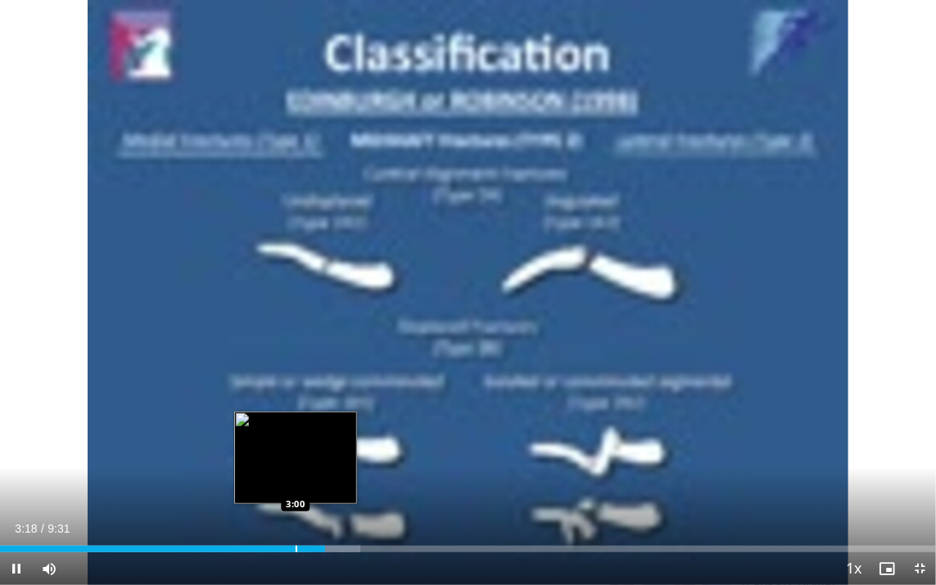
click at [293, 445] on div "3:18" at bounding box center [162, 549] width 325 height 7
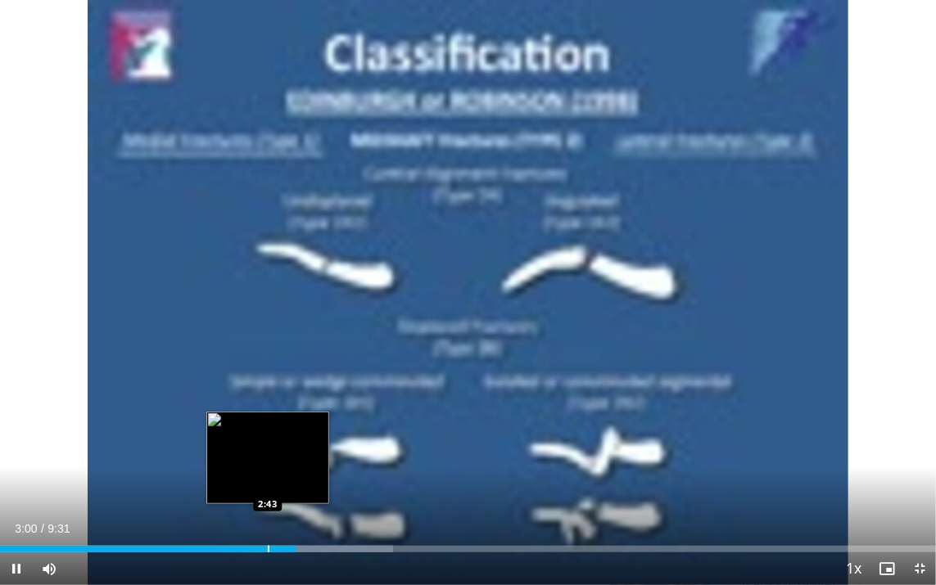
click at [268, 445] on div "Progress Bar" at bounding box center [269, 549] width 2 height 7
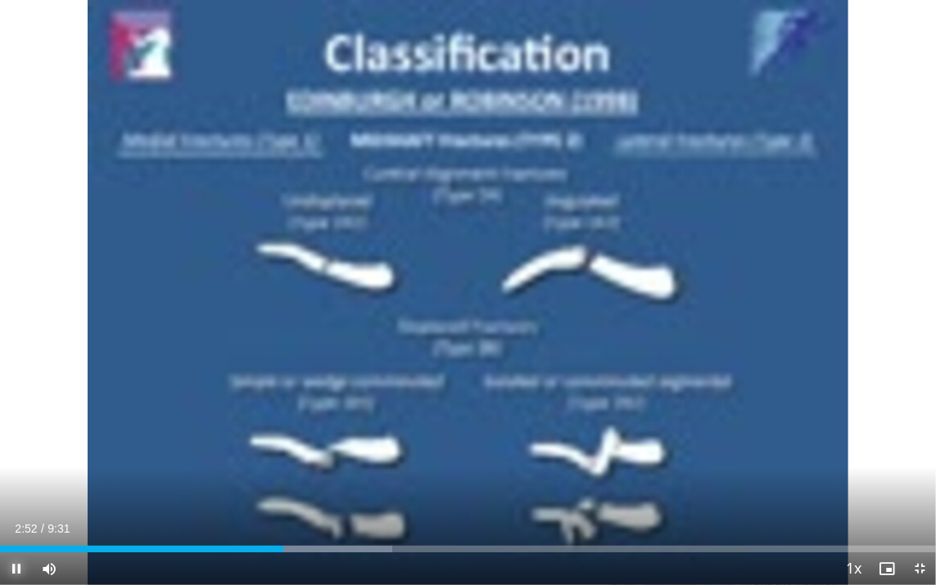
click at [14, 445] on span "Video Player" at bounding box center [16, 569] width 33 height 33
click at [16, 445] on span "Video Player" at bounding box center [16, 569] width 33 height 33
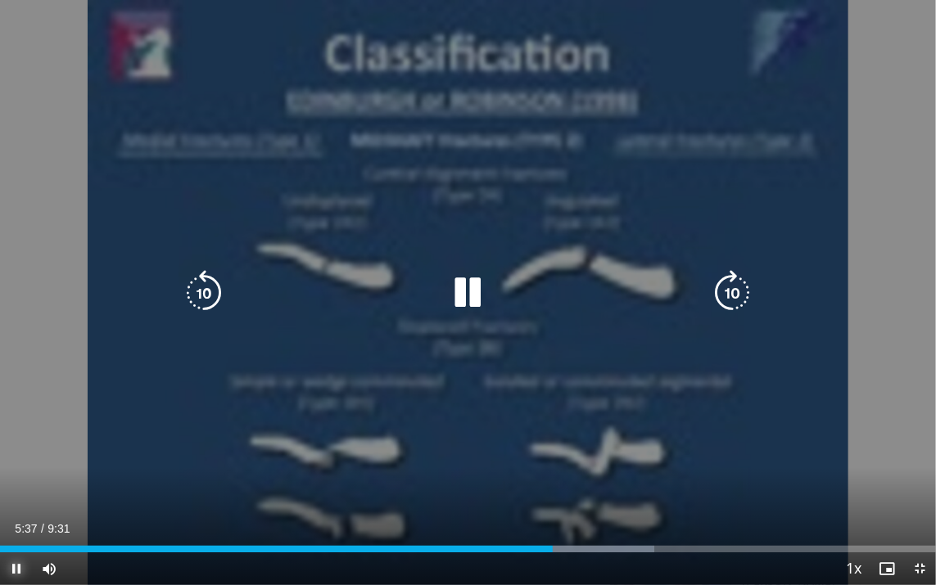
click at [570, 445] on div "Loaded : 69.93% 5:37 5:47" at bounding box center [468, 545] width 936 height 16
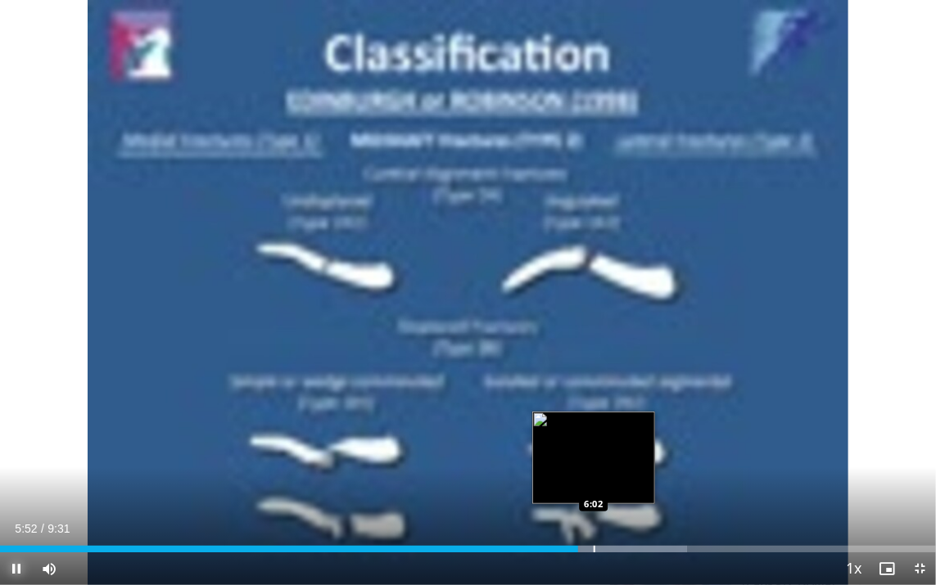
click at [595, 445] on div "Progress Bar" at bounding box center [595, 549] width 2 height 7
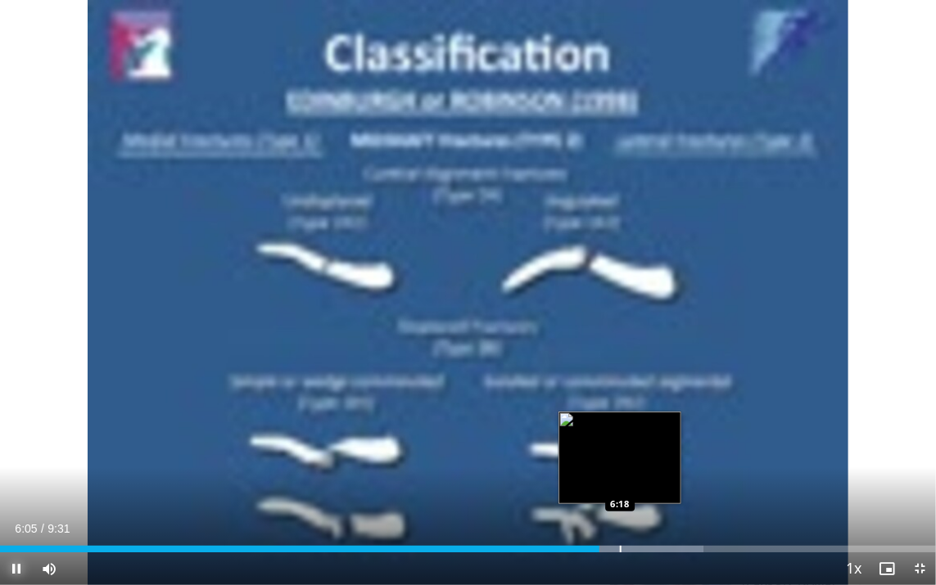
click at [620, 445] on div "Progress Bar" at bounding box center [621, 549] width 2 height 7
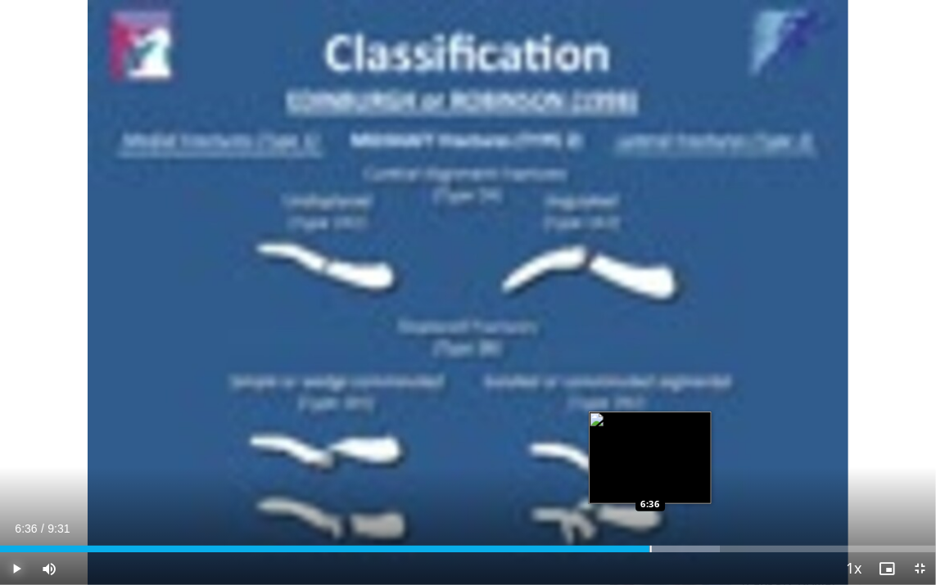
click at [650, 445] on div "Progress Bar" at bounding box center [651, 549] width 2 height 7
